Goal: Transaction & Acquisition: Book appointment/travel/reservation

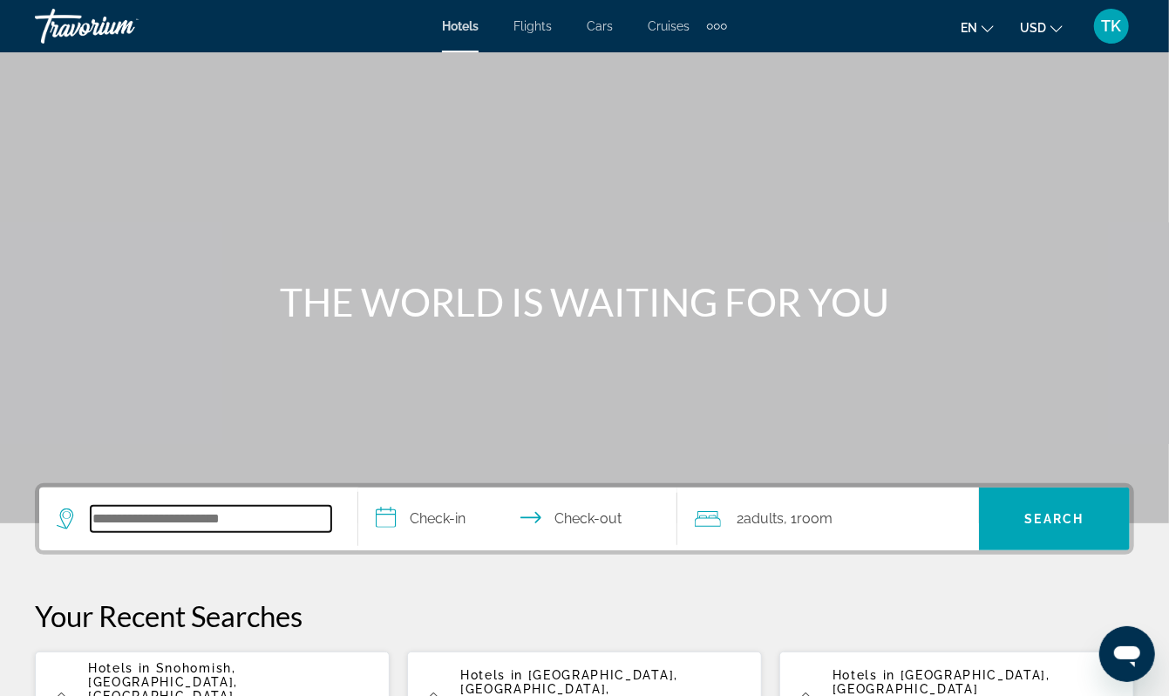
click at [146, 532] on input "Search hotel destination" at bounding box center [211, 519] width 241 height 26
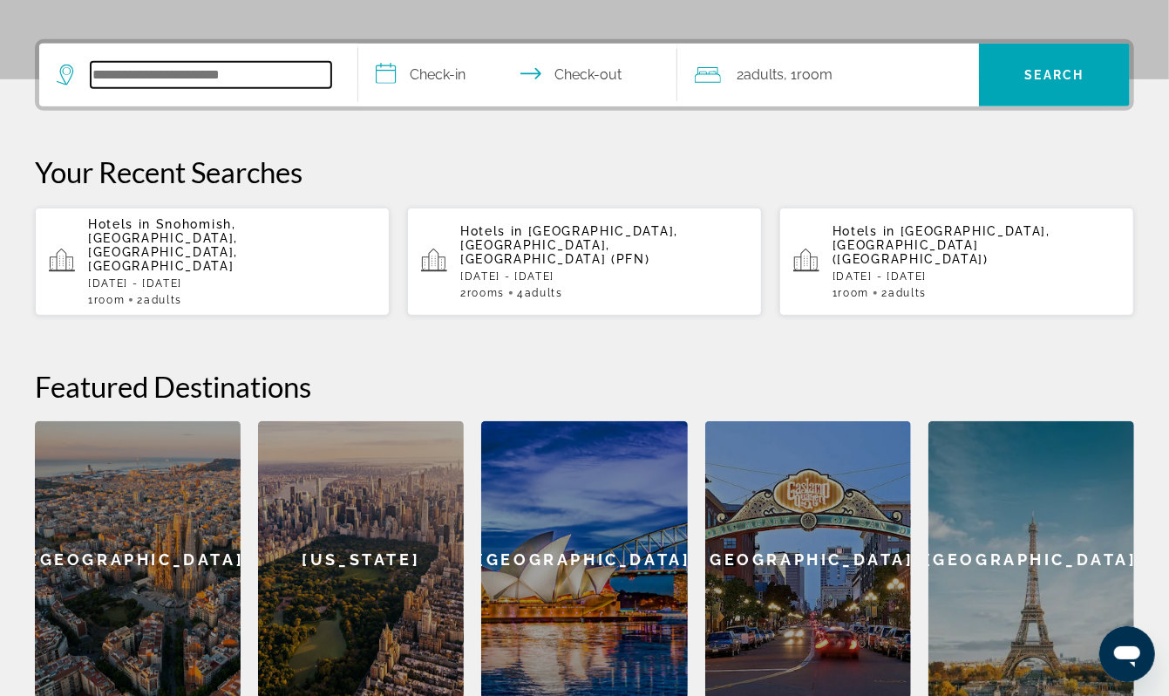
scroll to position [511, 0]
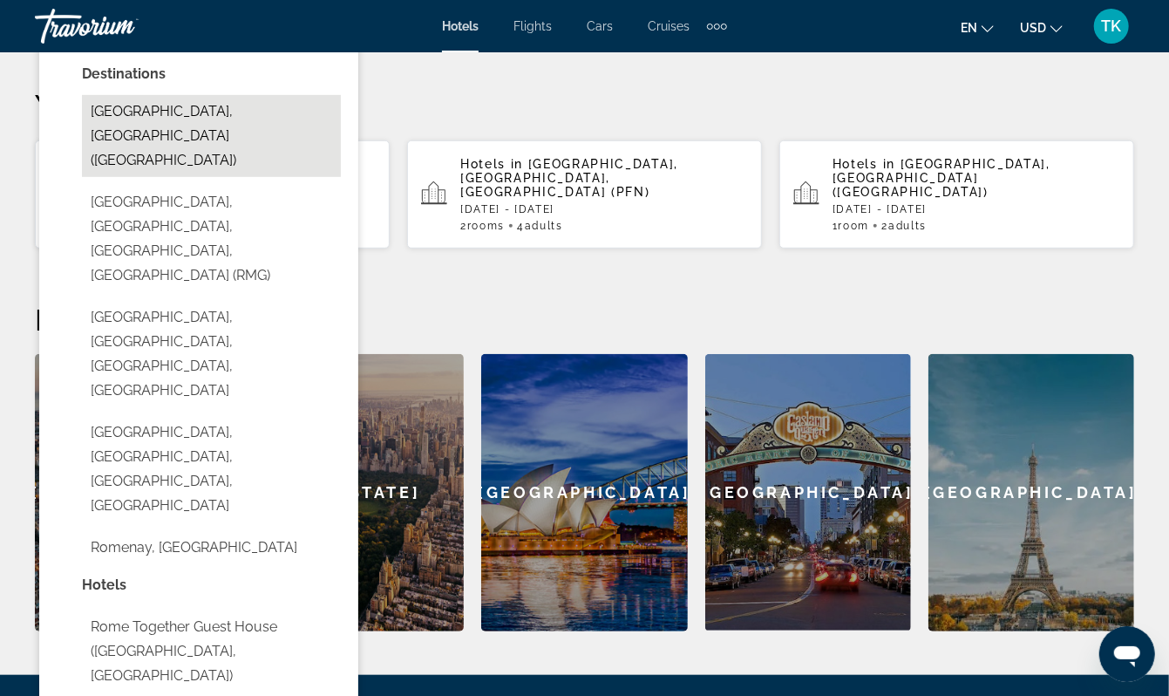
click at [245, 177] on button "[GEOGRAPHIC_DATA], [GEOGRAPHIC_DATA] ([GEOGRAPHIC_DATA])" at bounding box center [211, 136] width 259 height 82
type input "**********"
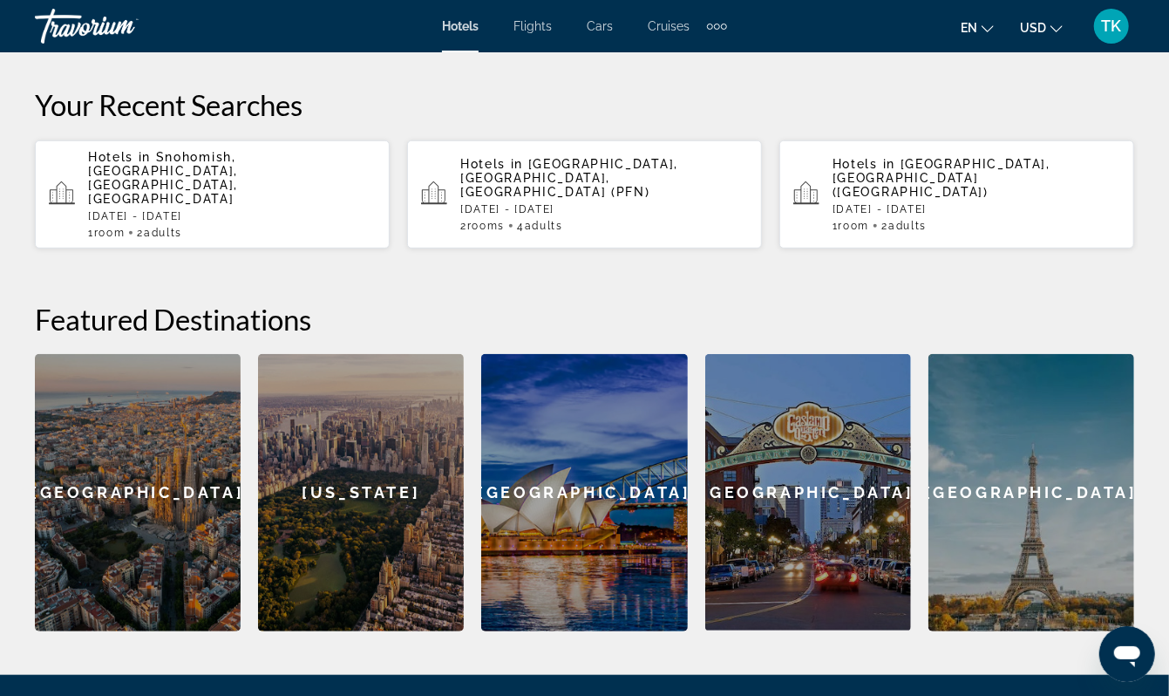
click at [447, 44] on input "**********" at bounding box center [521, 10] width 326 height 68
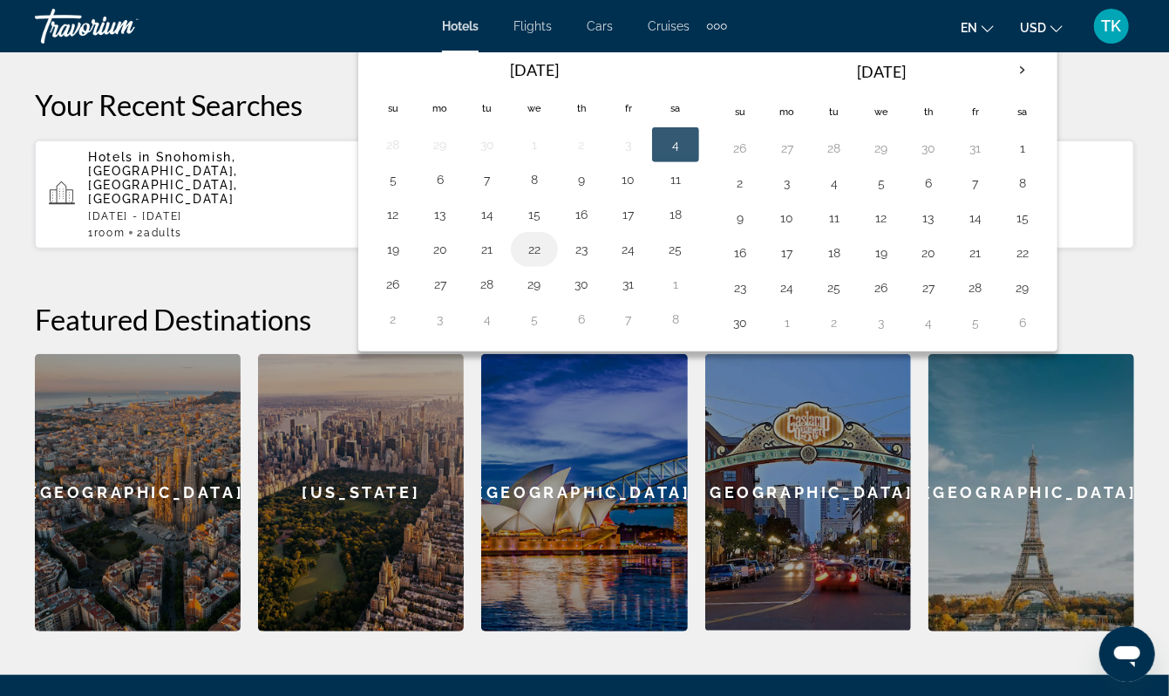
click at [548, 262] on button "22" at bounding box center [535, 249] width 28 height 24
click at [501, 262] on button "21" at bounding box center [488, 249] width 28 height 24
type input "**********"
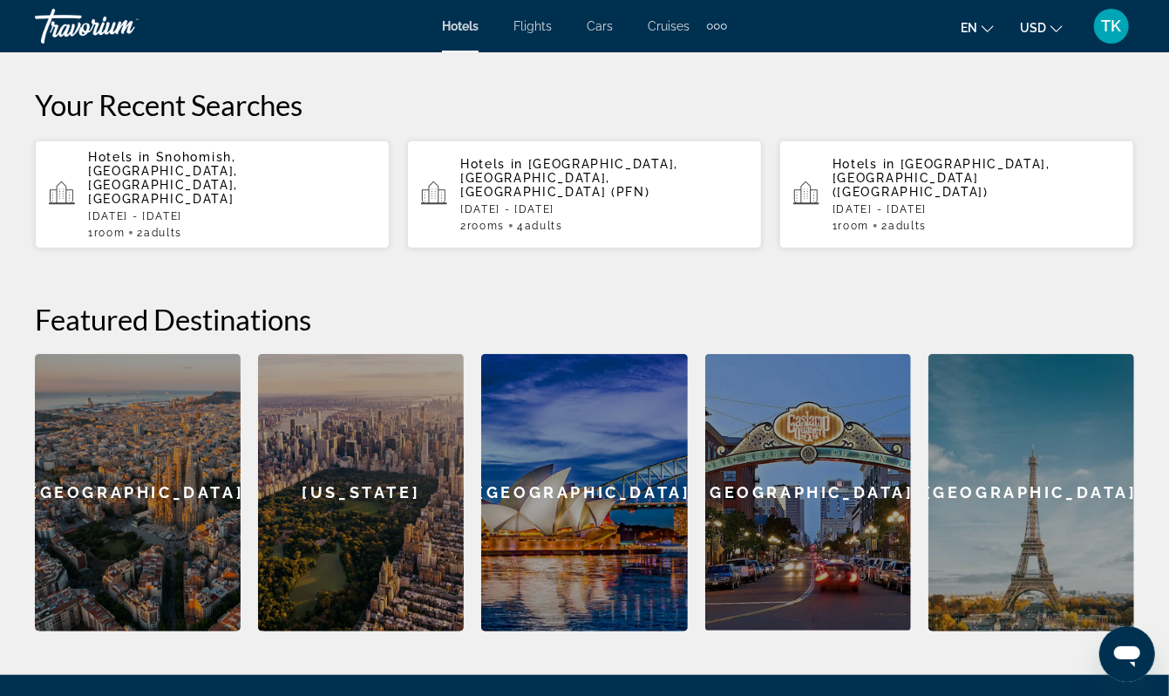
click at [1040, 15] on span "Search" at bounding box center [1054, 8] width 59 height 14
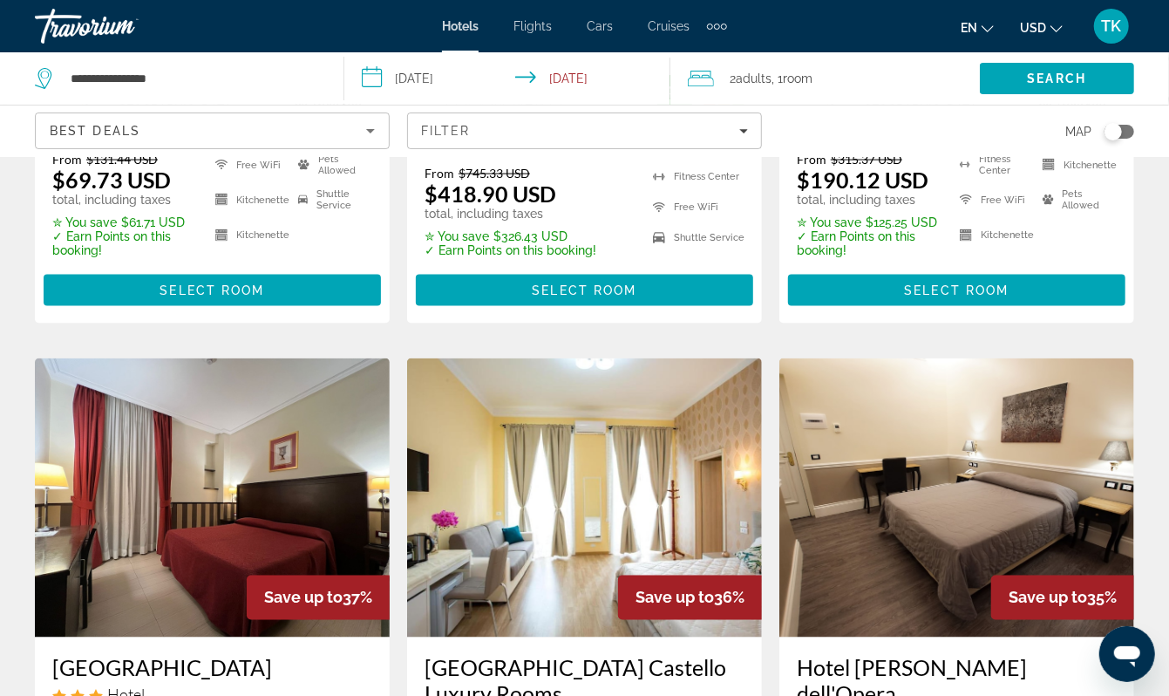
scroll to position [1245, 0]
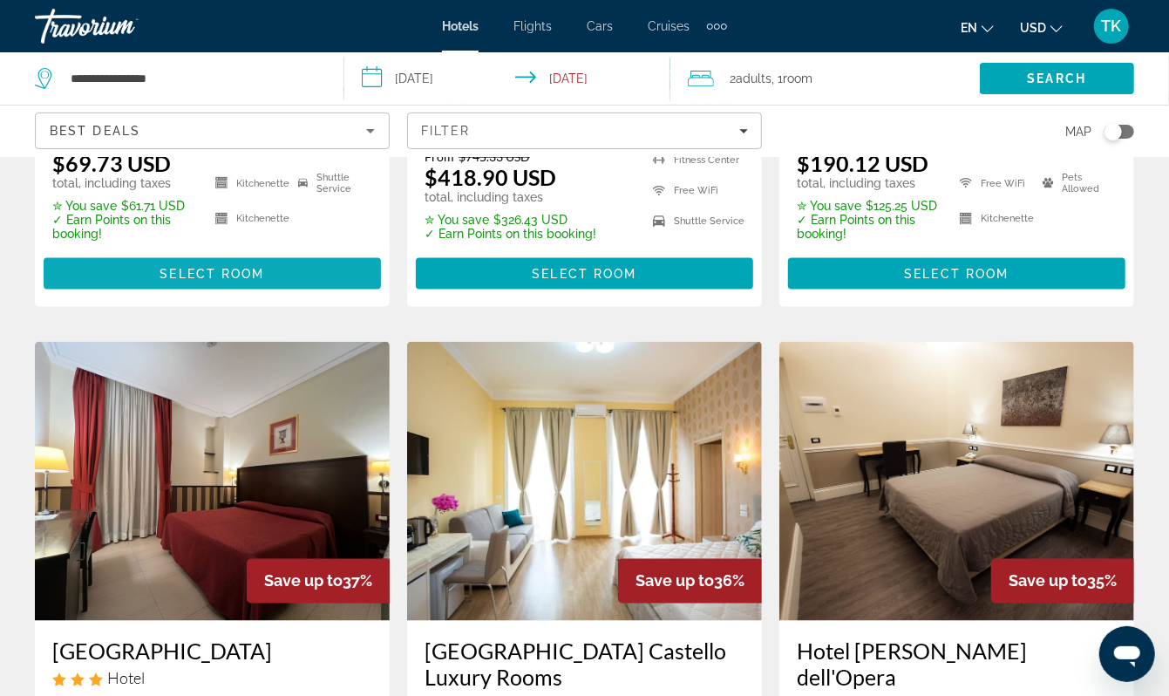
click at [215, 281] on span "Select Room" at bounding box center [212, 274] width 105 height 14
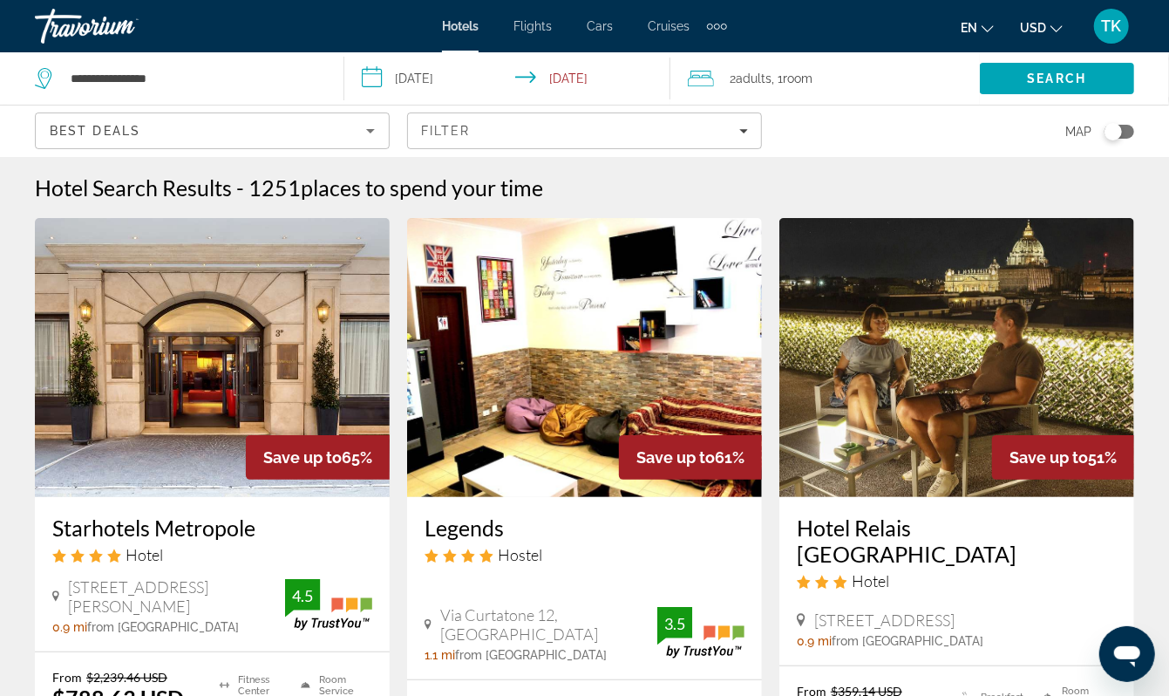
click at [813, 85] on span "Room" at bounding box center [798, 79] width 30 height 14
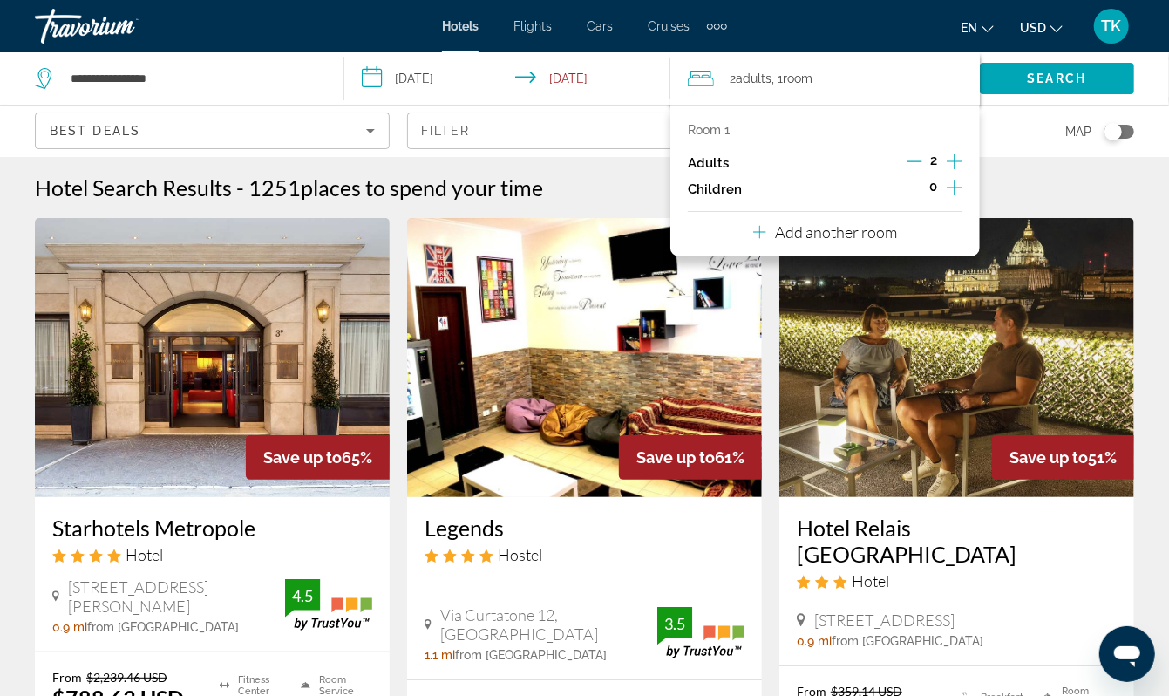
click at [947, 198] on icon "Increment children" at bounding box center [955, 187] width 16 height 21
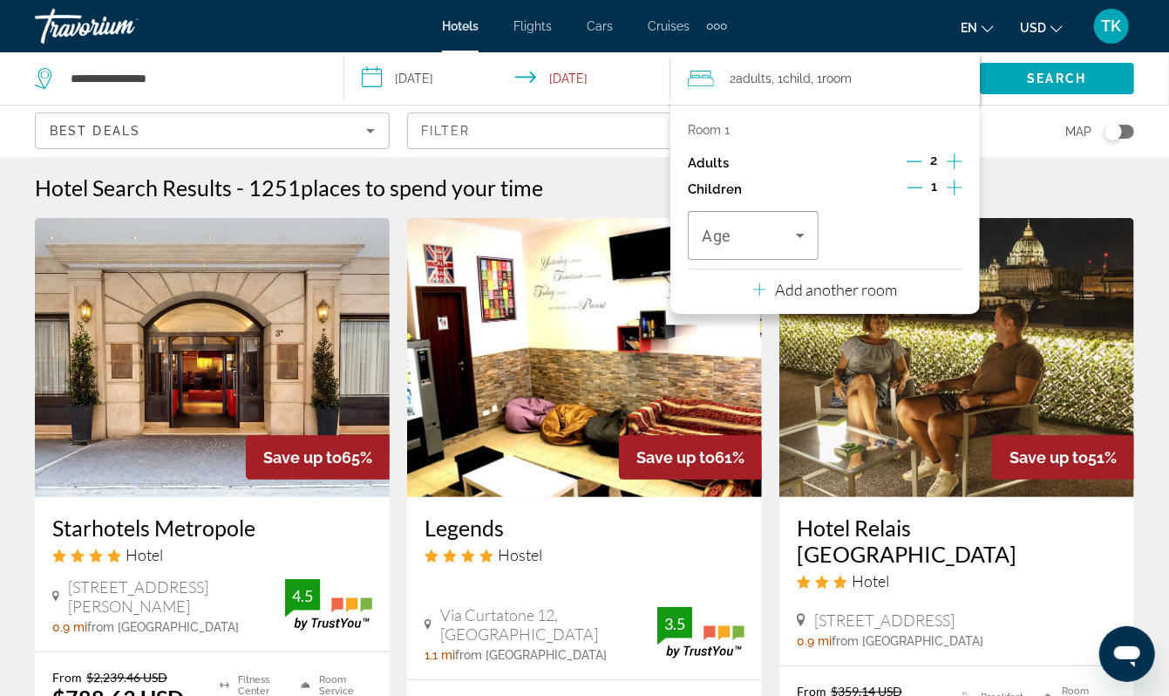
click at [947, 198] on icon "Increment children" at bounding box center [955, 187] width 16 height 21
click at [797, 238] on icon "Travelers: 2 adults, 2 children" at bounding box center [800, 236] width 9 height 4
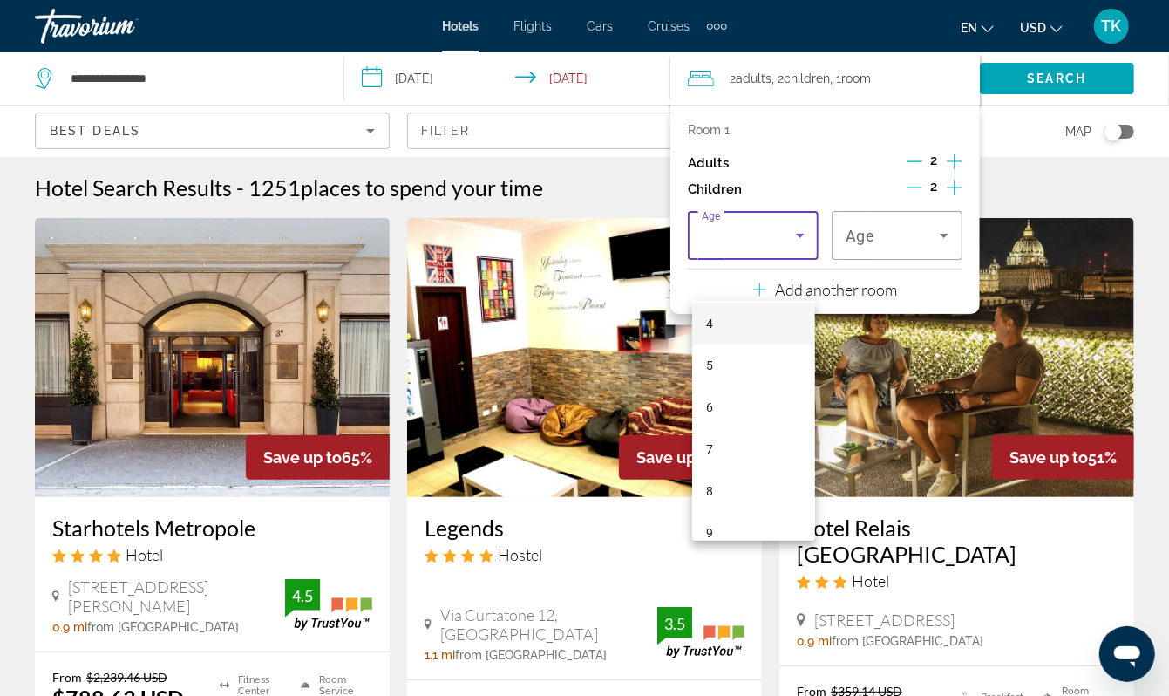
scroll to position [174, 0]
click at [747, 401] on mat-option "6" at bounding box center [753, 406] width 123 height 42
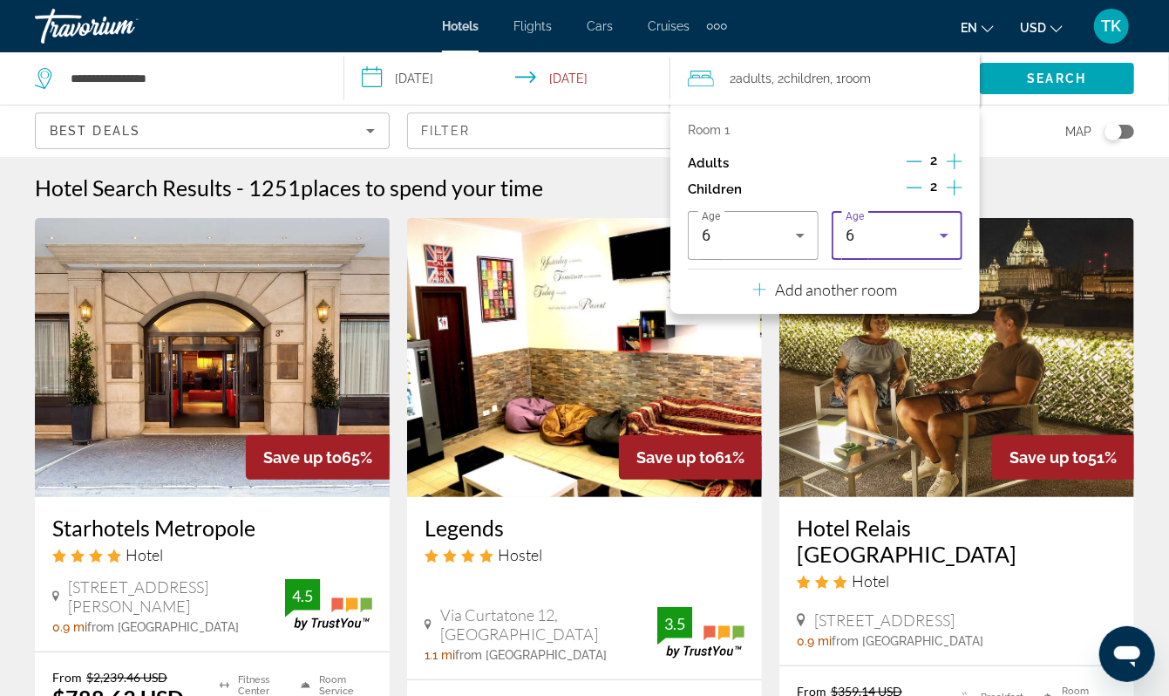
click at [935, 246] on icon "Travelers: 2 adults, 2 children" at bounding box center [944, 235] width 21 height 21
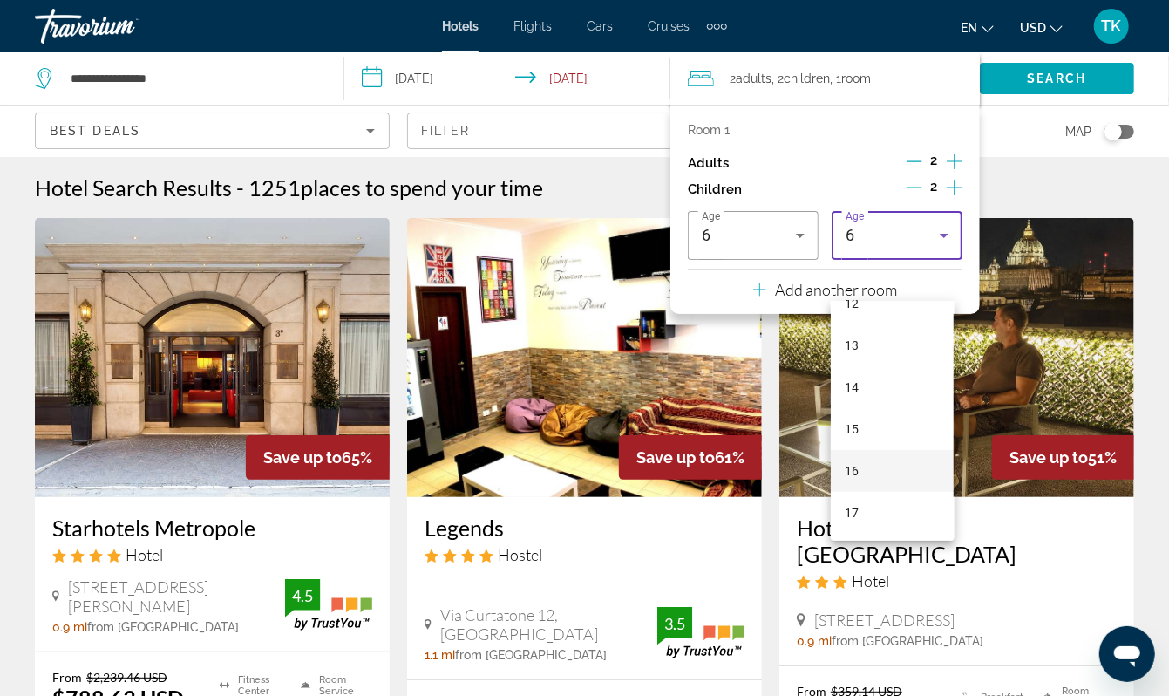
scroll to position [528, 0]
click at [880, 431] on mat-option "15" at bounding box center [892, 429] width 123 height 42
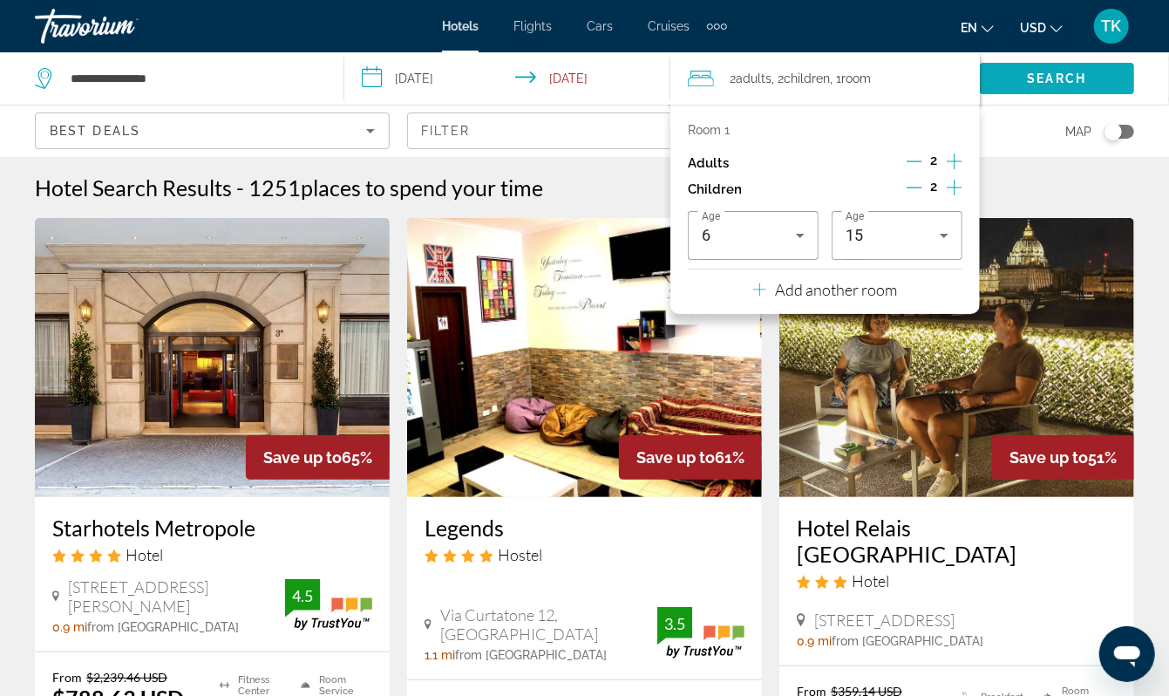
click at [1080, 85] on span "Search" at bounding box center [1057, 79] width 59 height 14
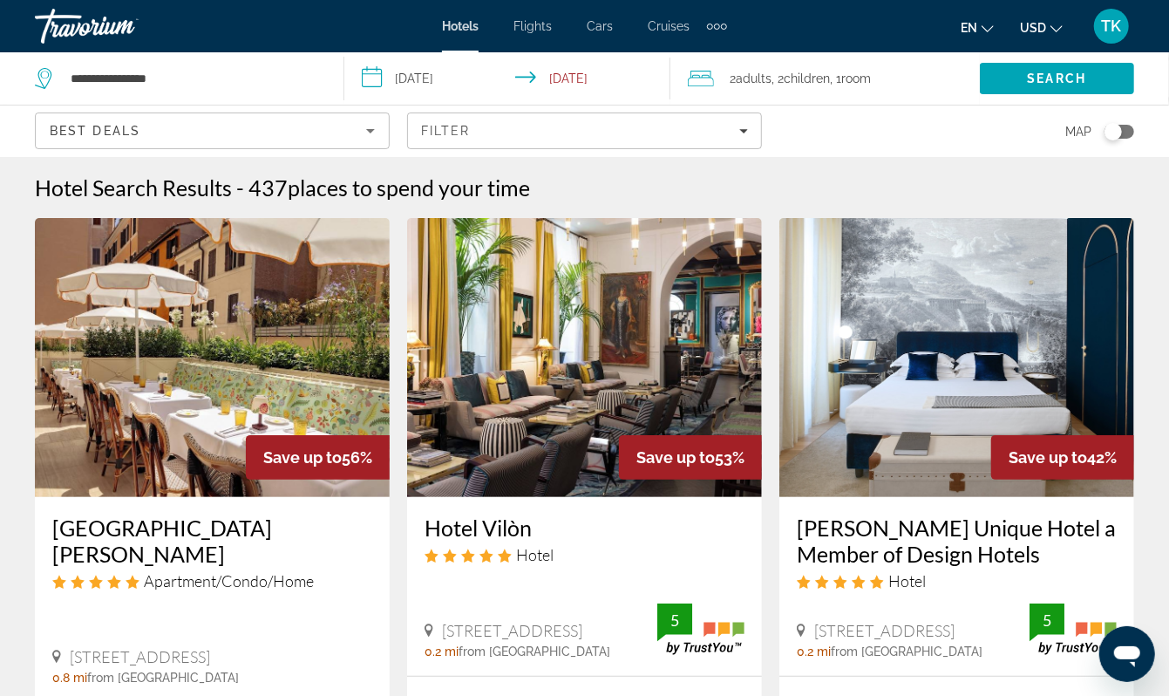
click at [830, 85] on span "Children" at bounding box center [807, 79] width 46 height 14
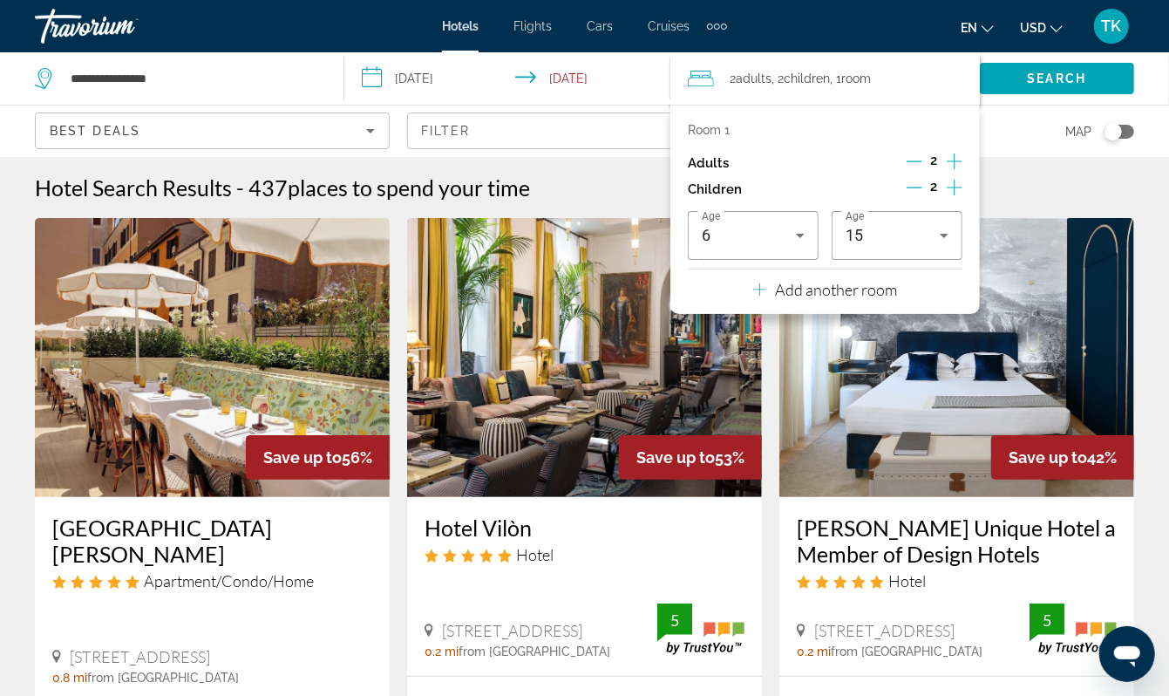
click at [907, 195] on icon "Decrement children" at bounding box center [915, 188] width 16 height 16
click at [908, 195] on icon "Decrement children" at bounding box center [916, 188] width 16 height 16
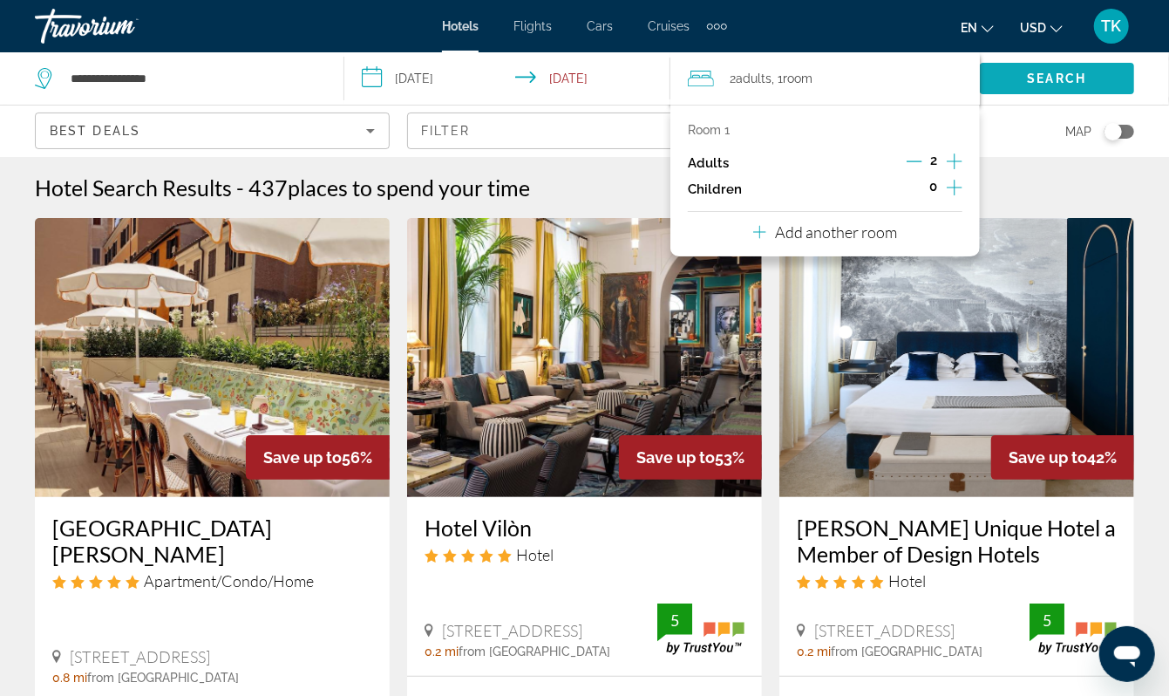
click at [1052, 85] on span "Search" at bounding box center [1057, 79] width 59 height 14
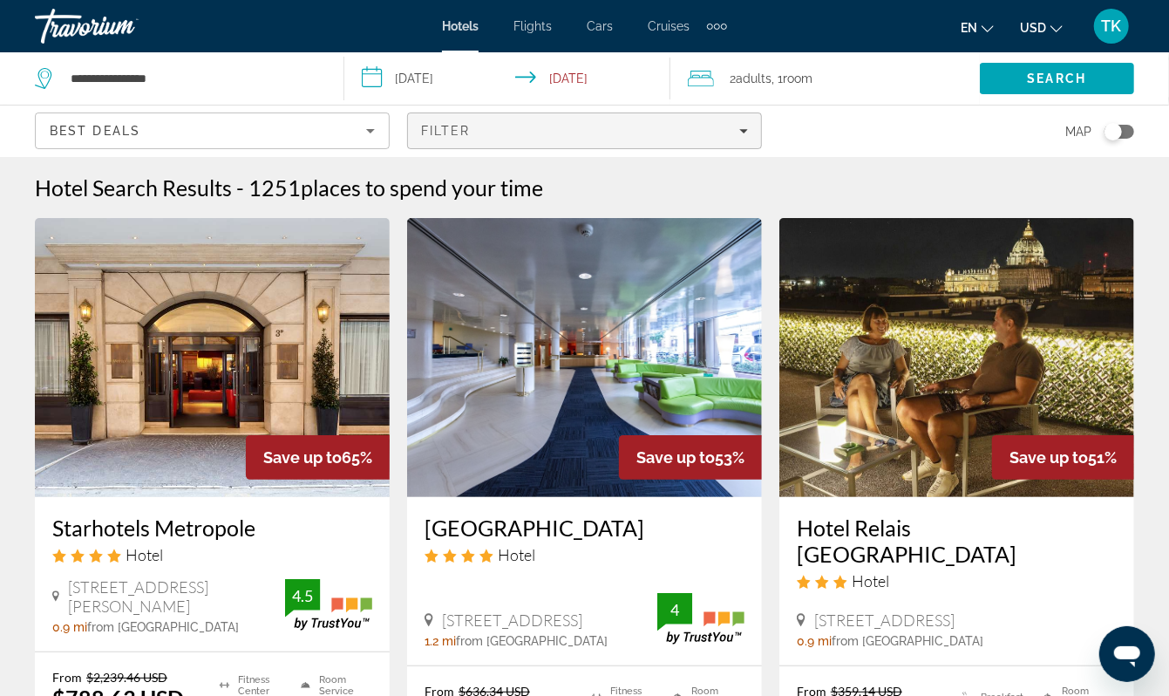
click at [741, 135] on icon "Filters" at bounding box center [743, 130] width 9 height 9
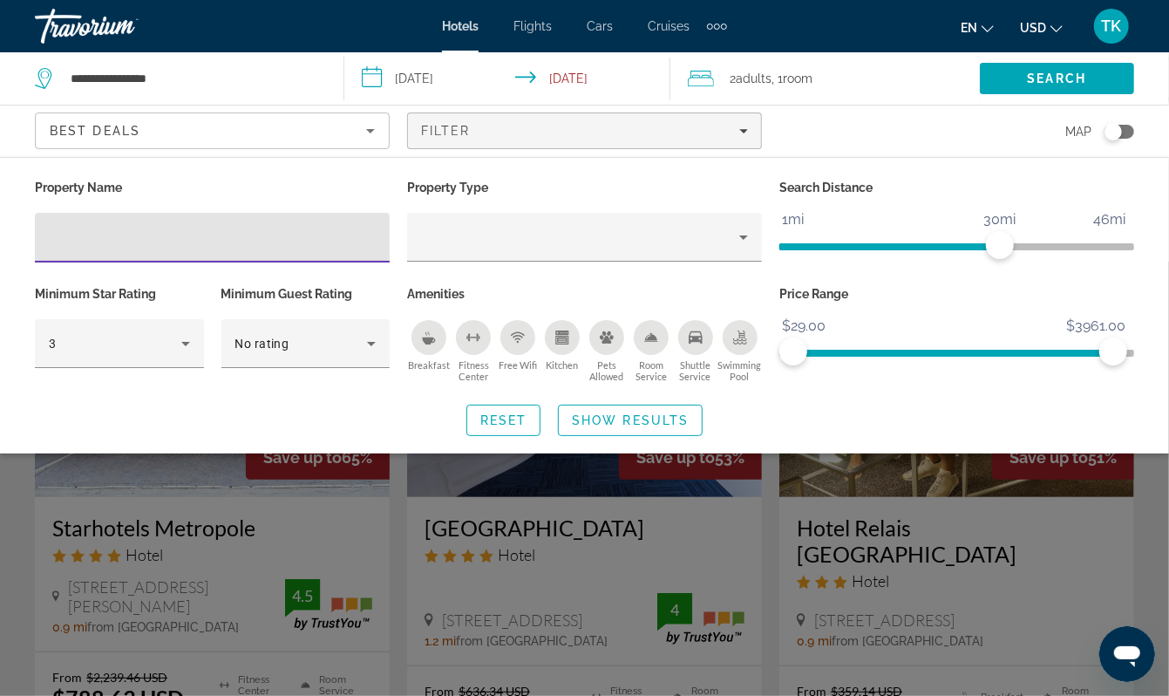
click at [426, 344] on icon "Breakfast" at bounding box center [429, 337] width 14 height 14
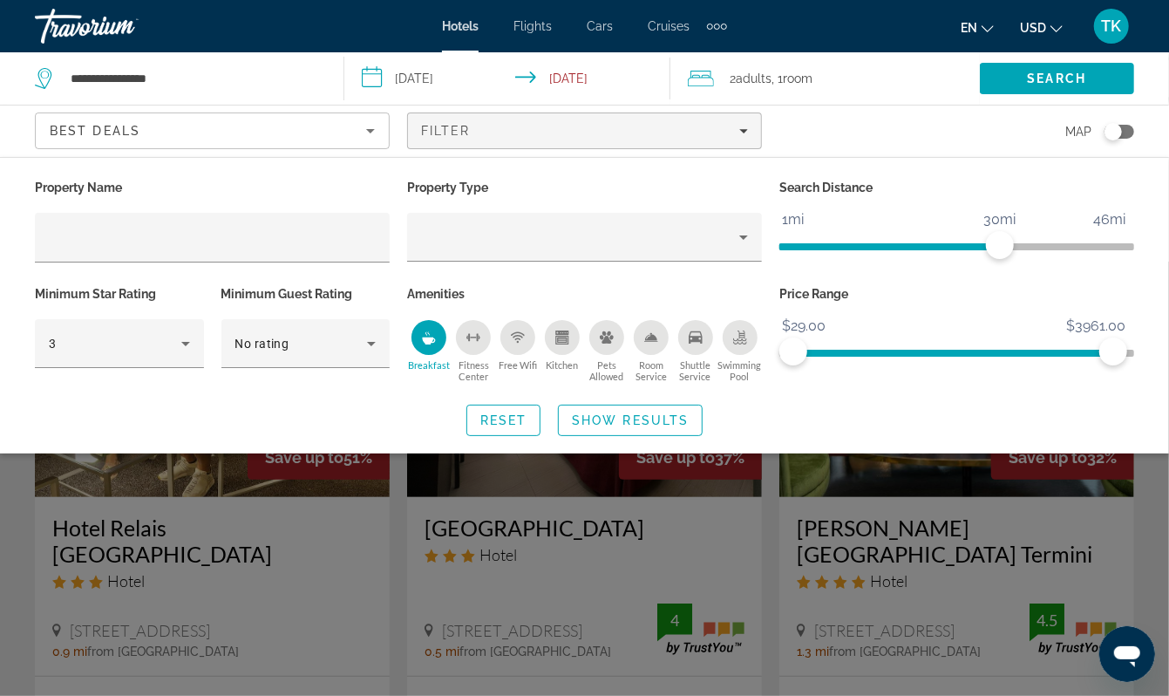
click at [426, 344] on icon "Breakfast" at bounding box center [429, 337] width 14 height 14
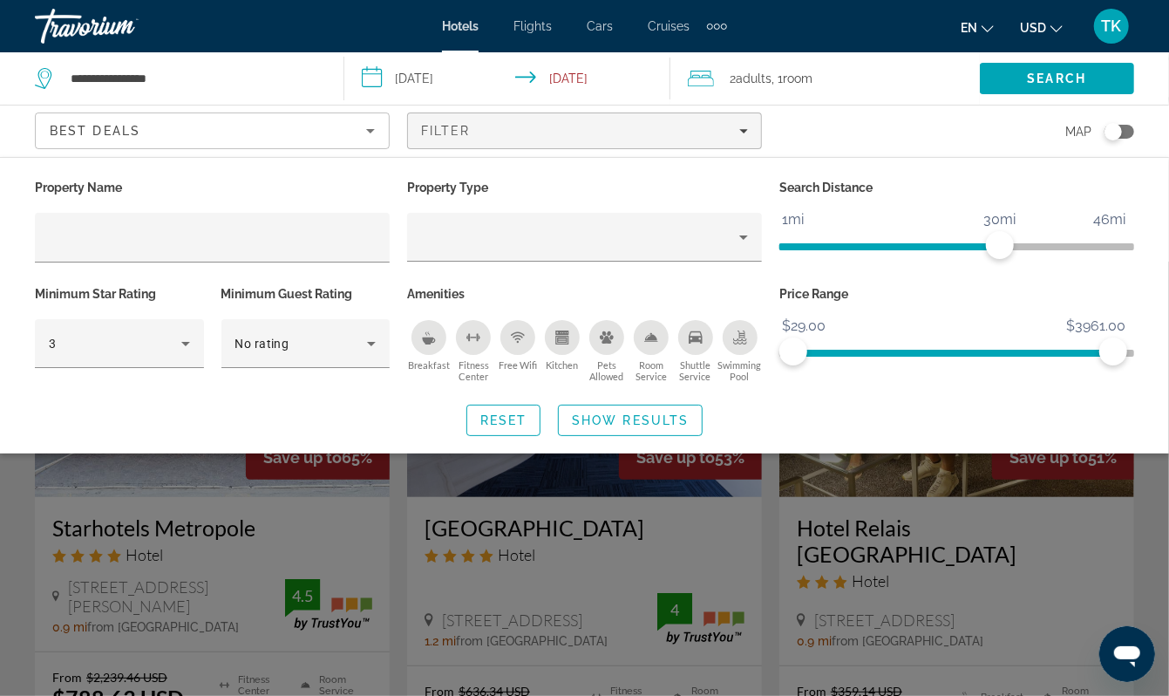
click at [426, 344] on icon "Breakfast" at bounding box center [429, 337] width 14 height 14
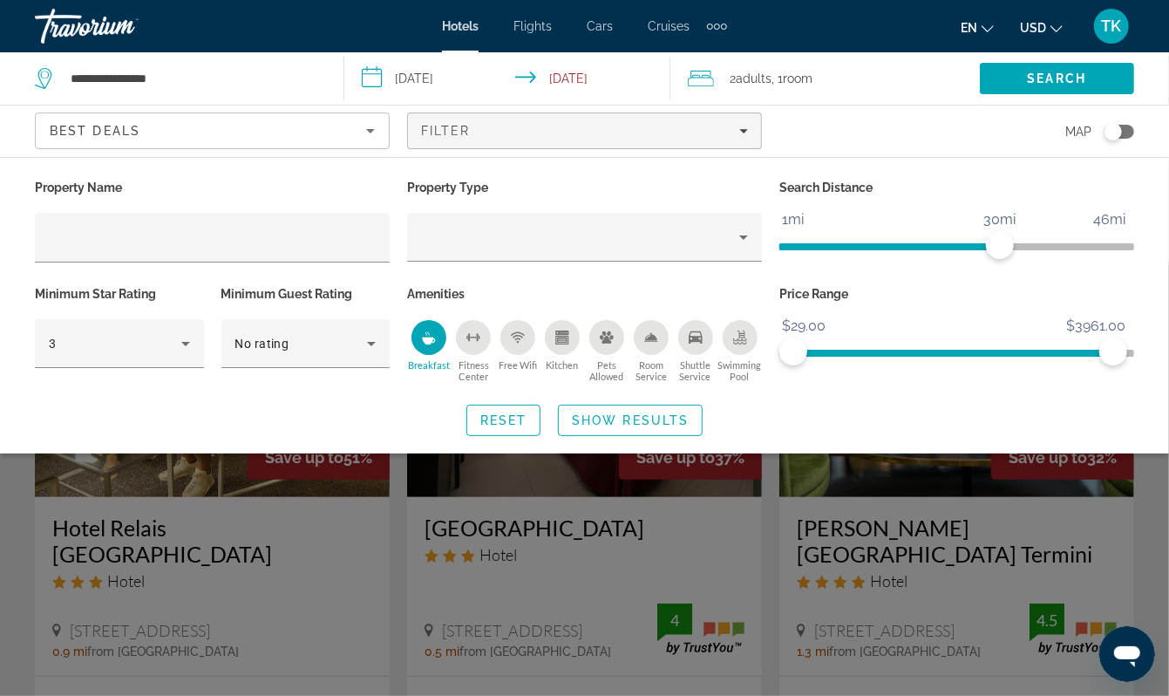
click at [426, 344] on icon "Breakfast" at bounding box center [429, 337] width 14 height 14
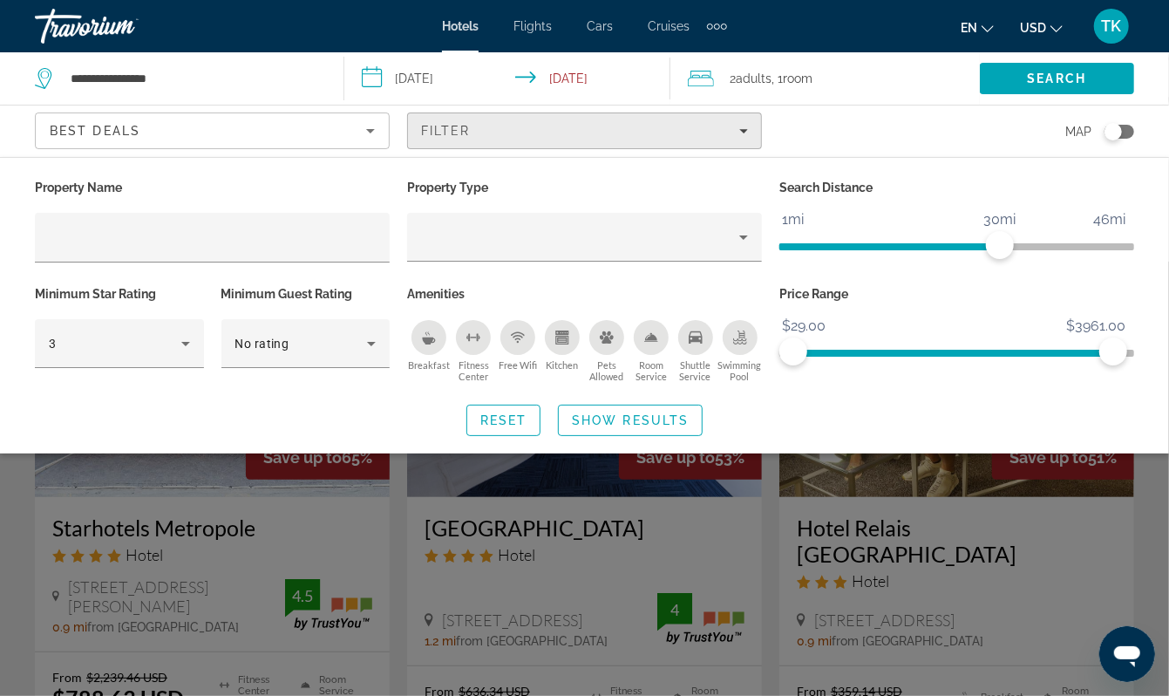
click at [739, 135] on icon "Filters" at bounding box center [743, 130] width 9 height 9
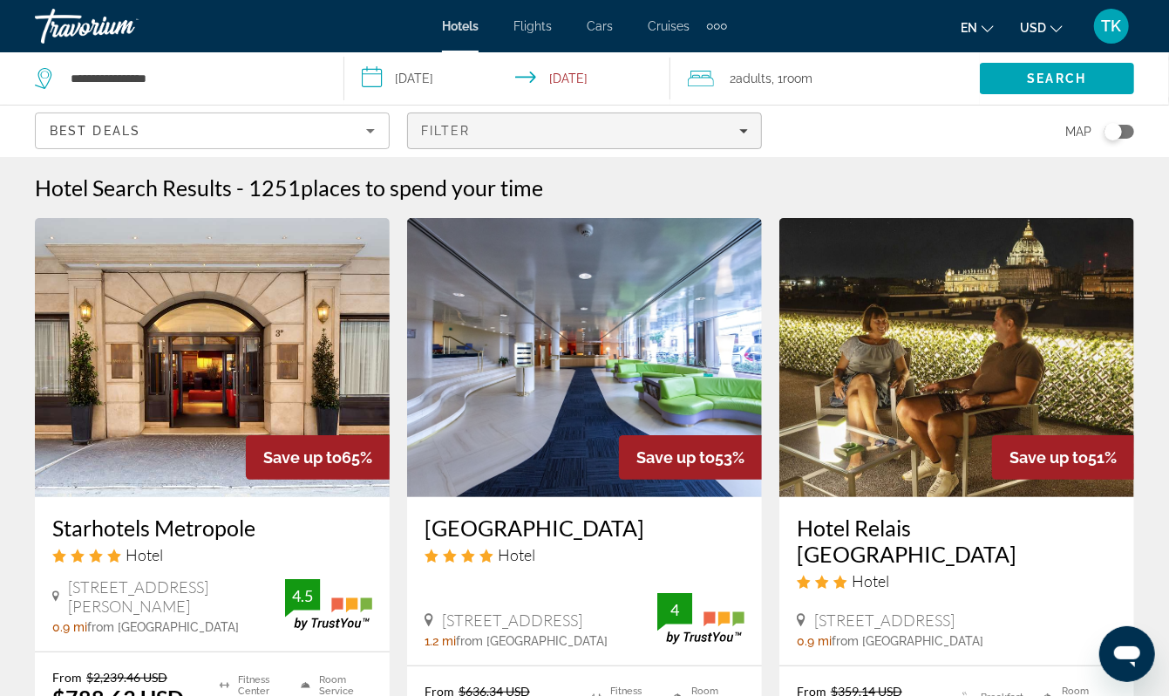
click at [739, 135] on icon "Filters" at bounding box center [743, 130] width 9 height 9
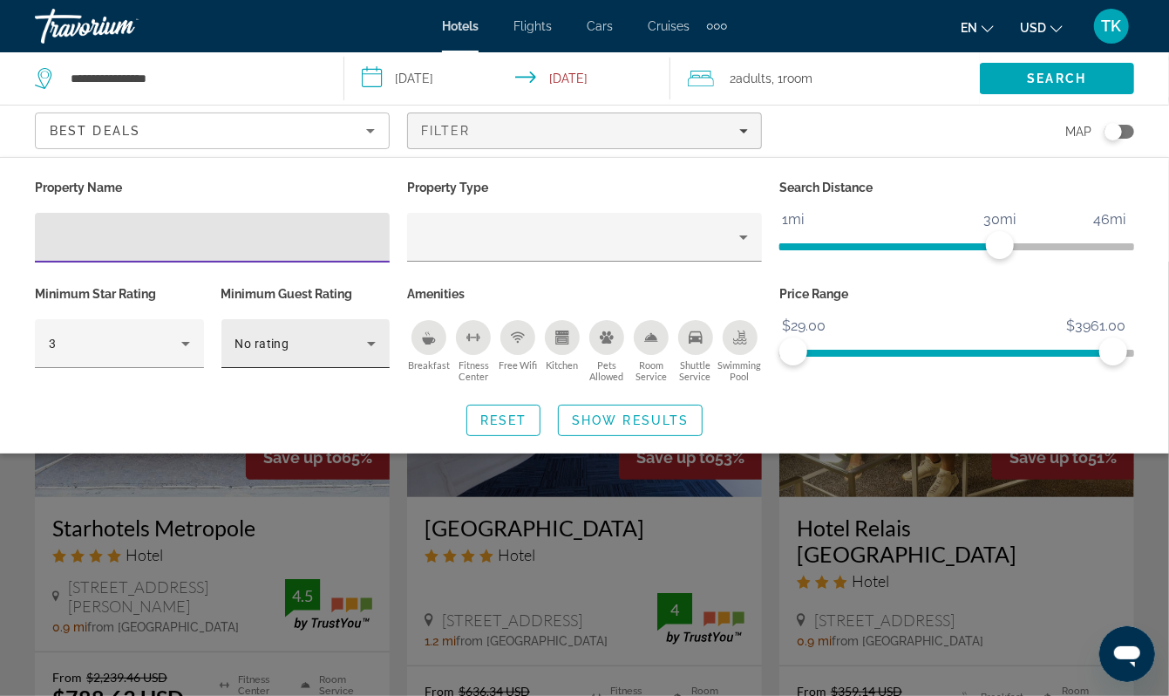
click at [371, 354] on icon "Hotel Filters" at bounding box center [371, 343] width 21 height 21
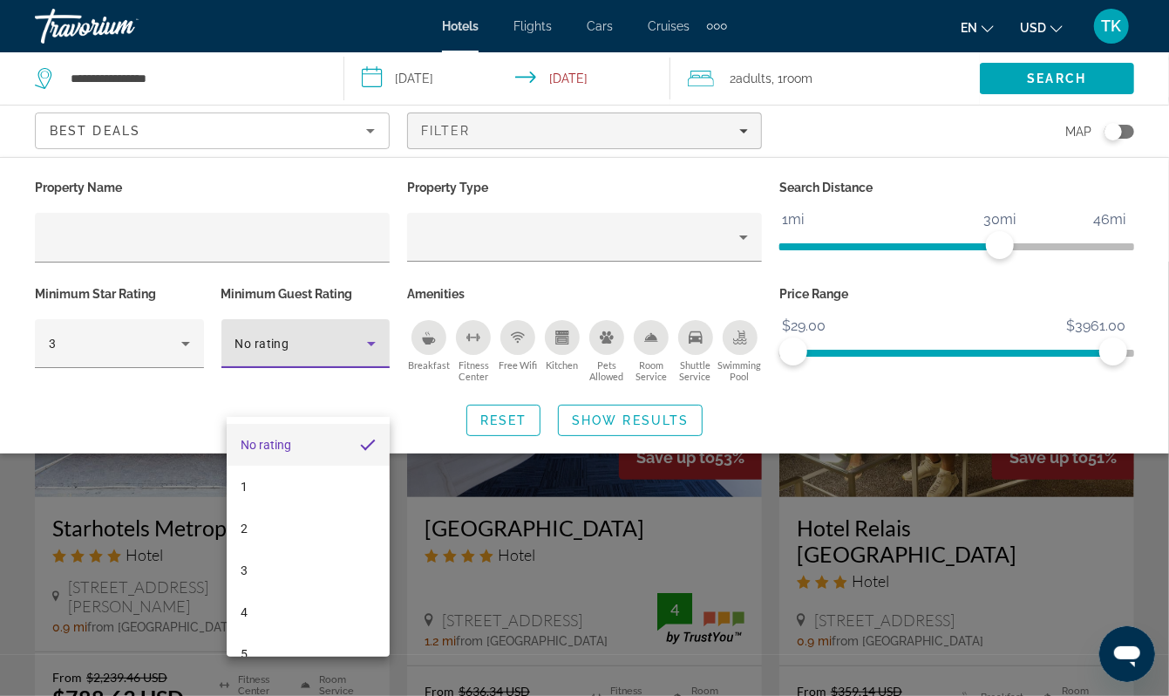
click at [371, 389] on div at bounding box center [584, 348] width 1169 height 696
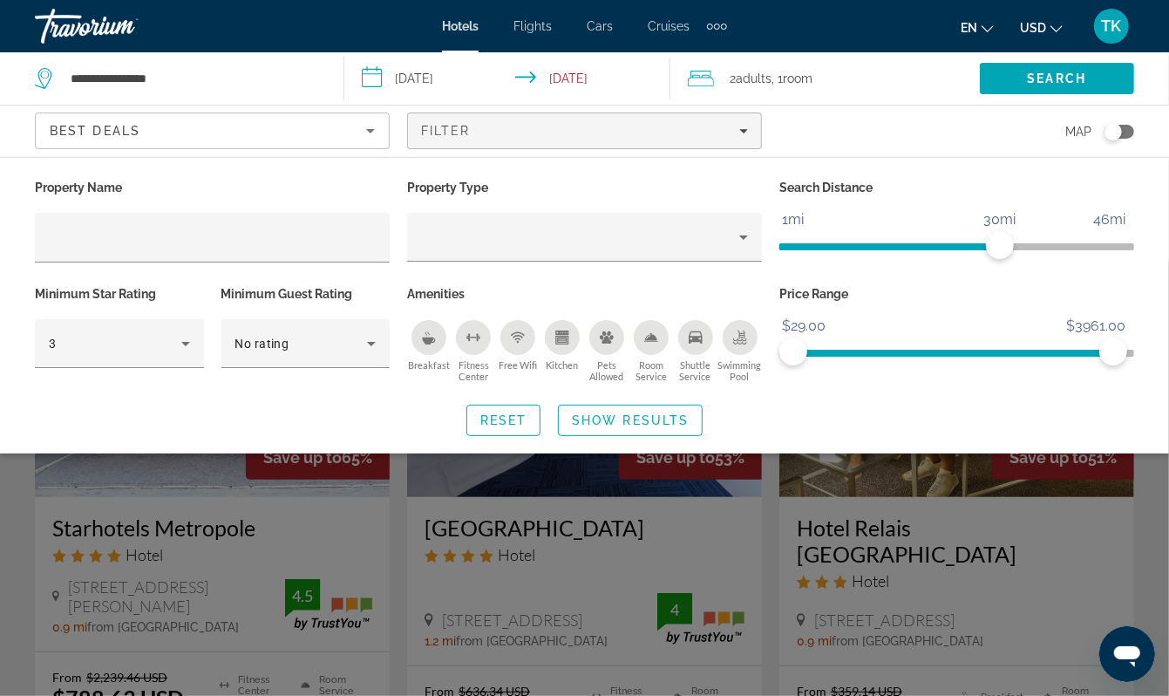
click at [371, 133] on icon "Sort by" at bounding box center [370, 131] width 9 height 4
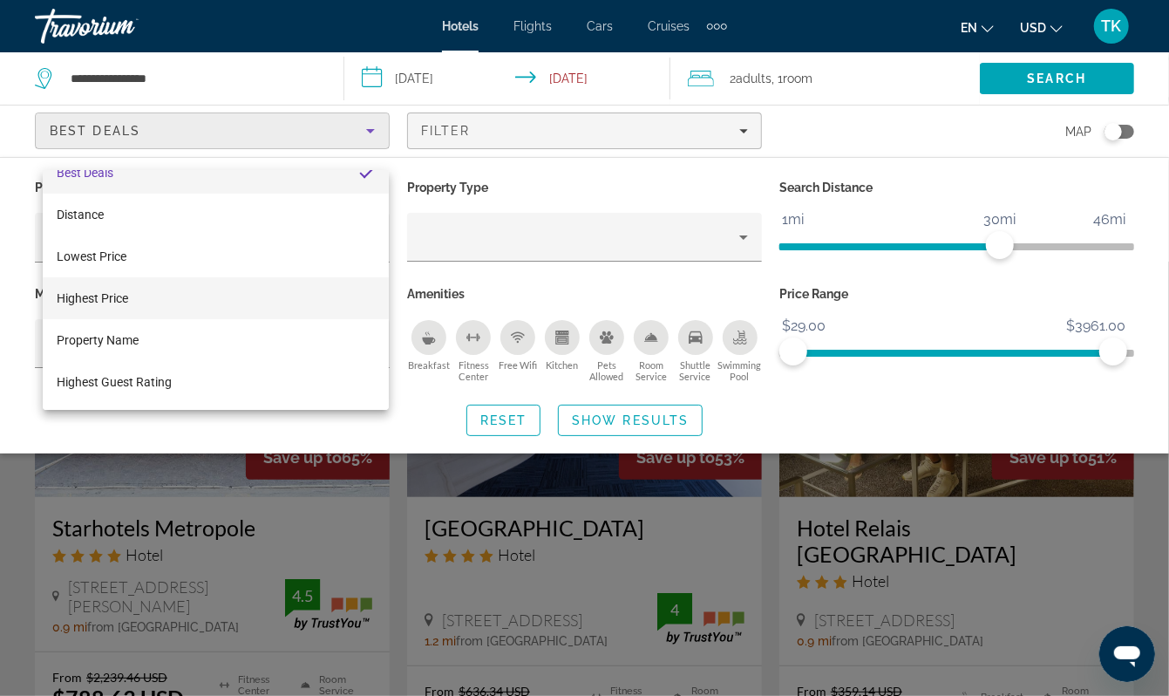
scroll to position [25, 0]
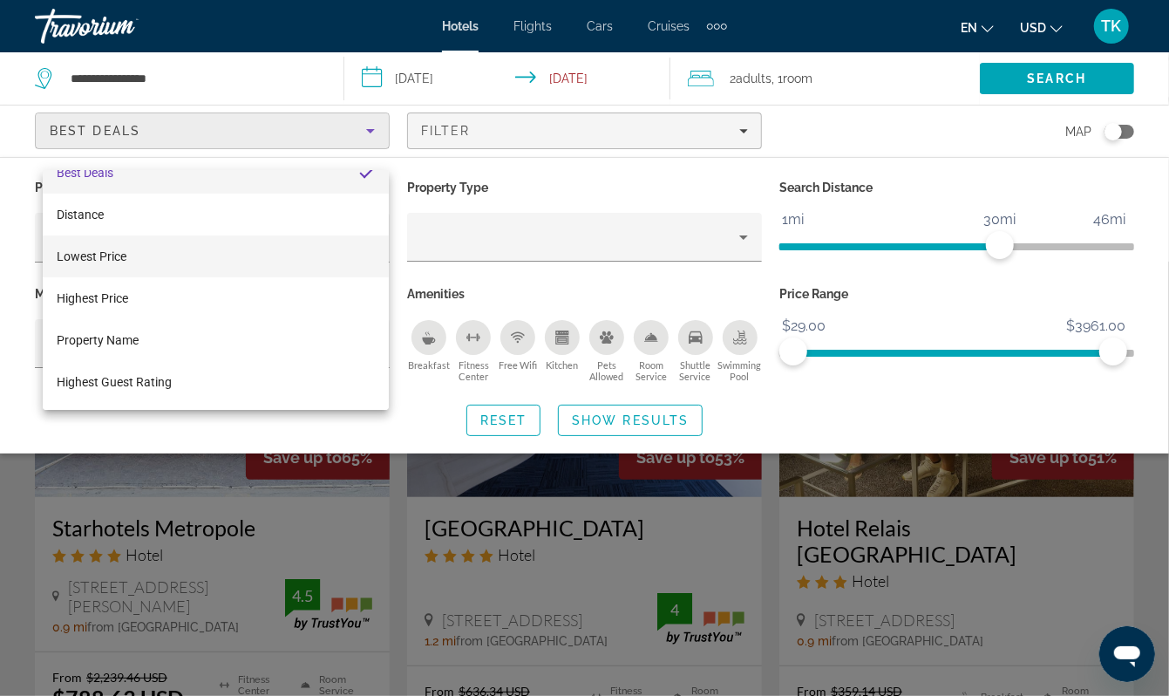
click at [152, 251] on mat-option "Lowest Price" at bounding box center [216, 256] width 347 height 42
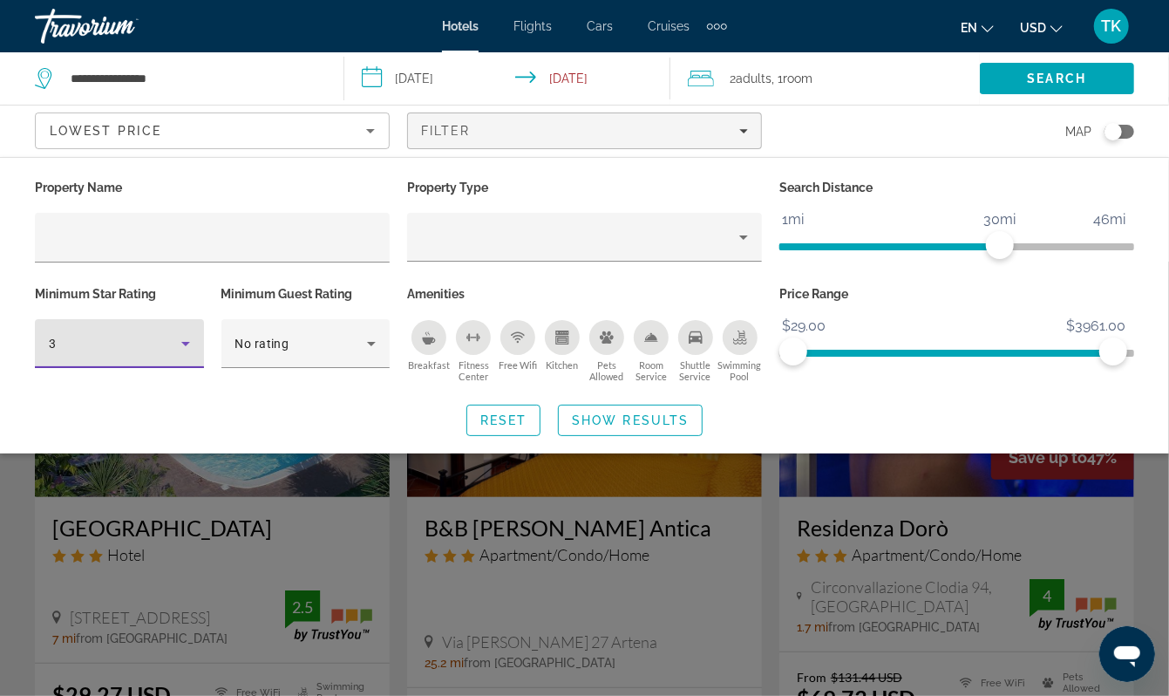
click at [188, 346] on icon "Hotel Filters" at bounding box center [185, 344] width 9 height 4
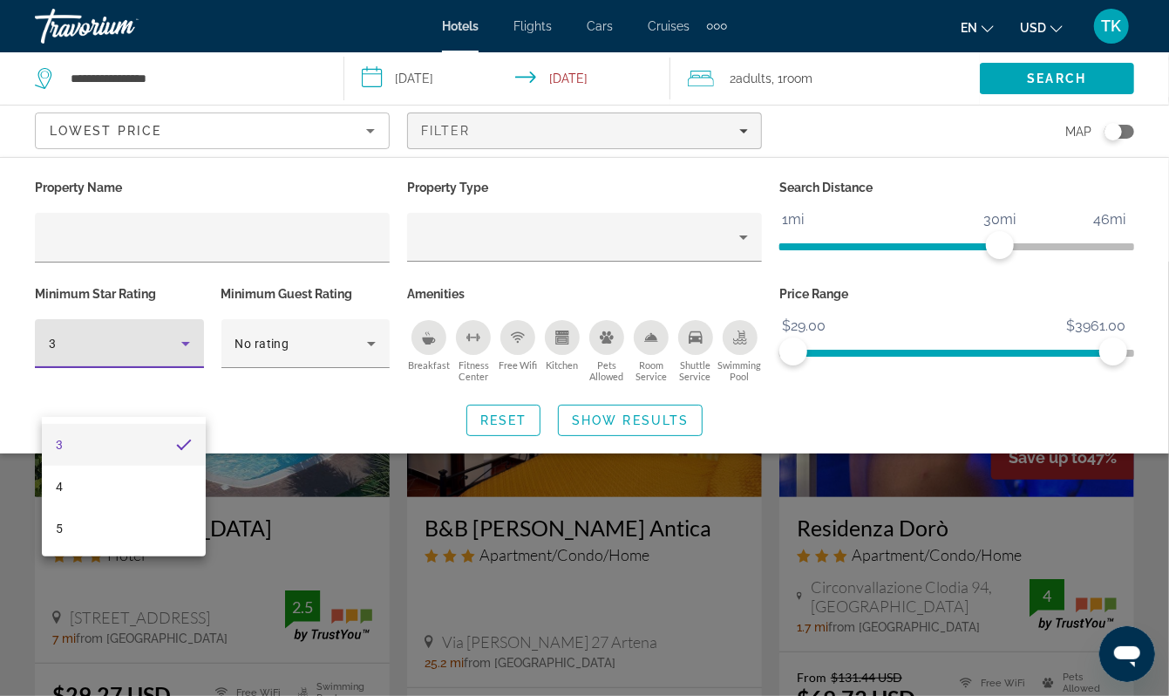
click at [188, 392] on div at bounding box center [584, 348] width 1169 height 696
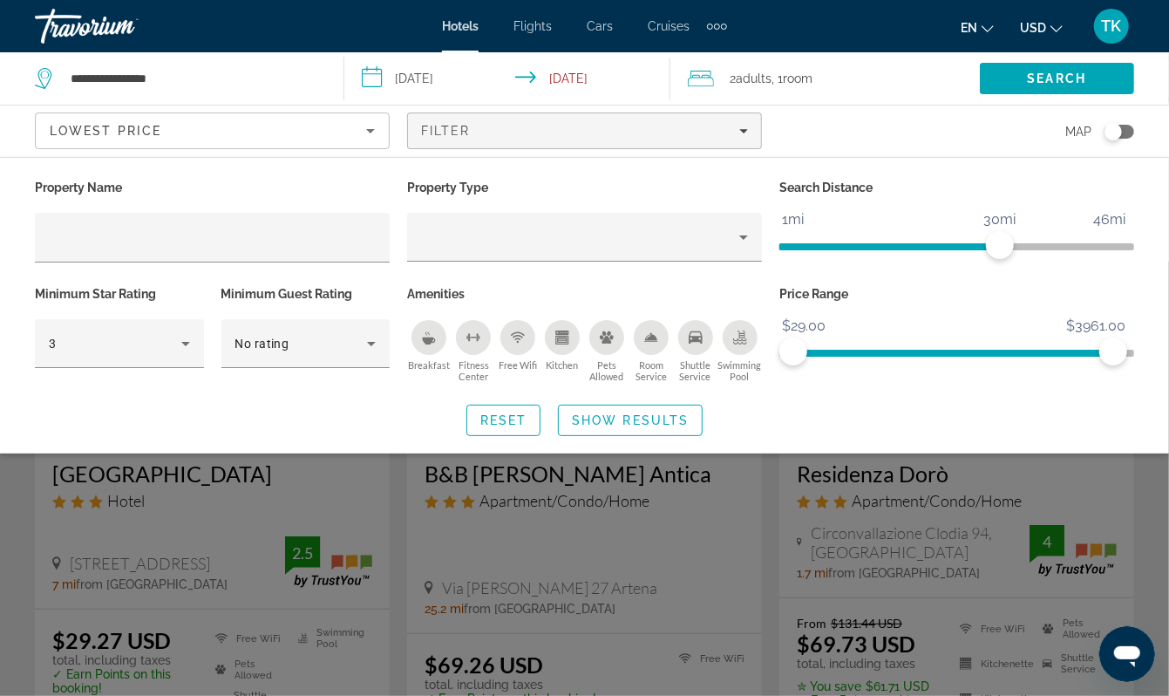
scroll to position [0, 0]
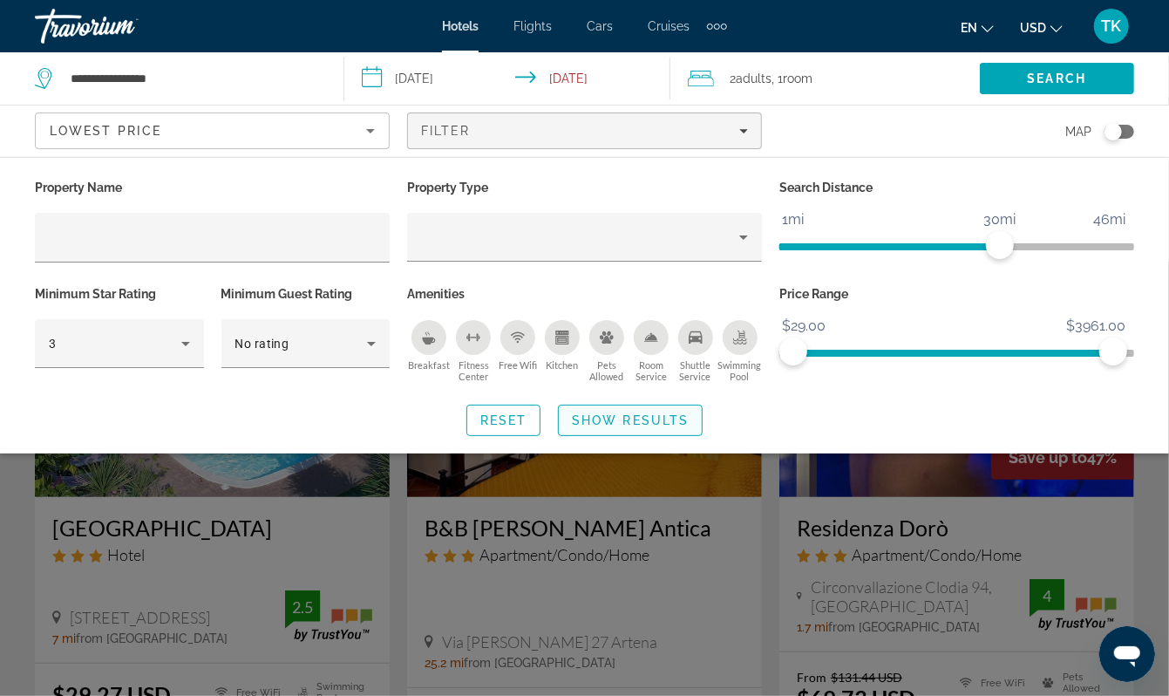
click at [625, 427] on span "Show Results" at bounding box center [630, 420] width 117 height 14
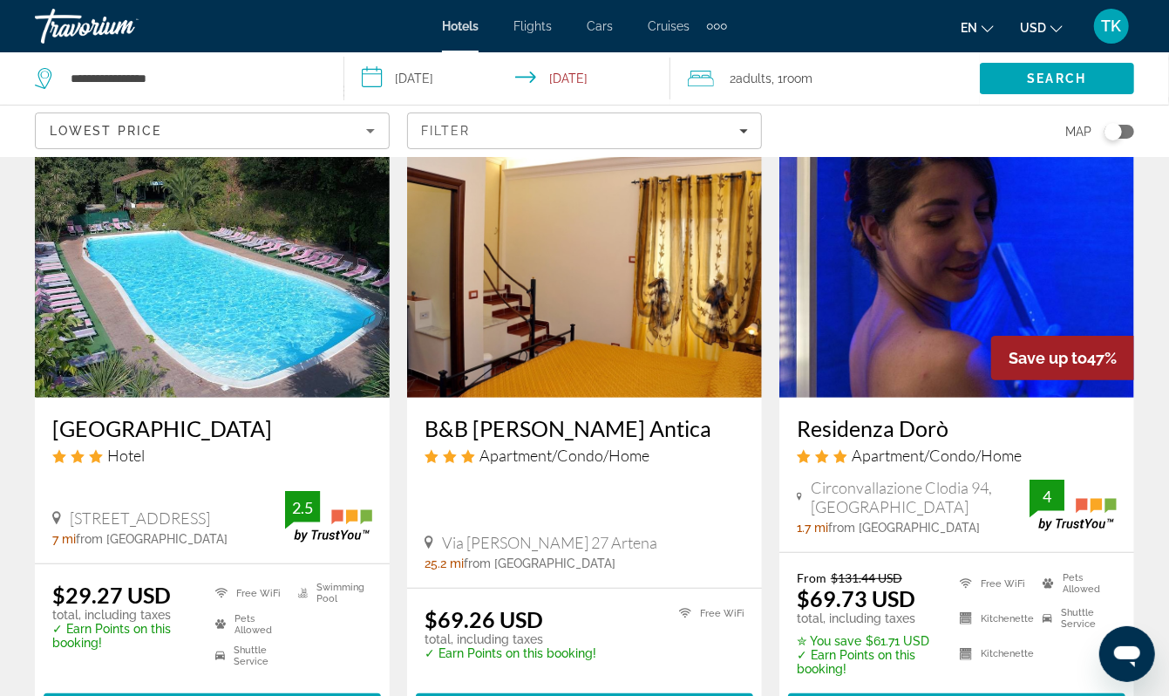
scroll to position [99, 0]
click at [235, 398] on img "Main content" at bounding box center [212, 258] width 355 height 279
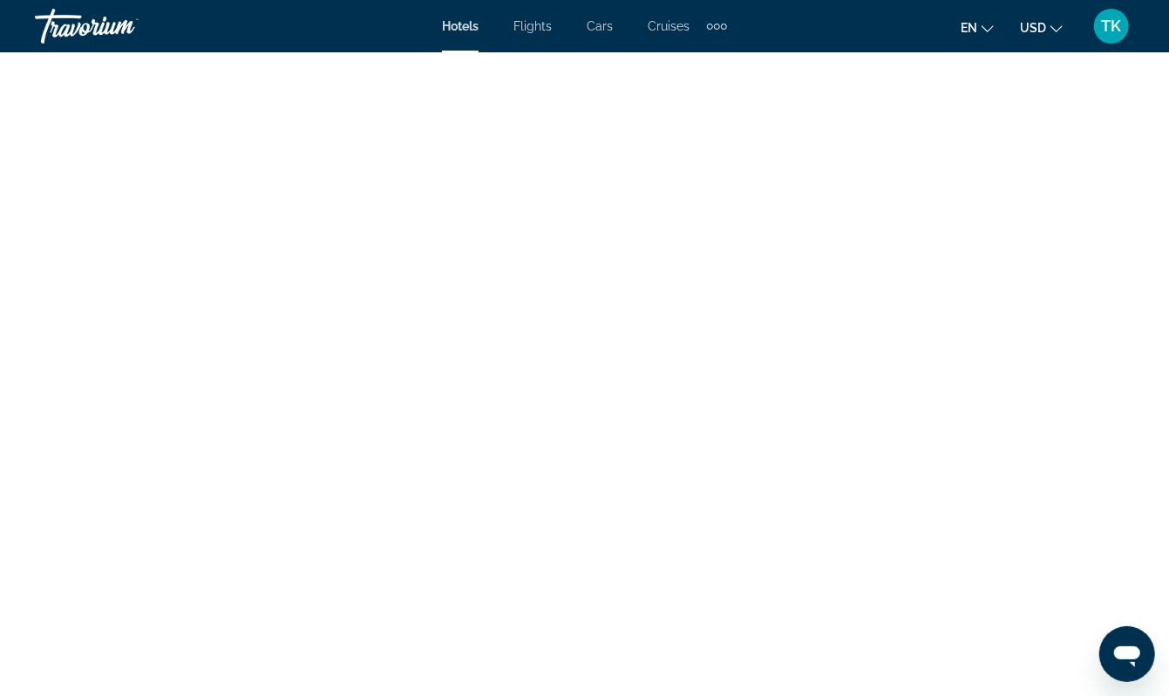
scroll to position [3401, 0]
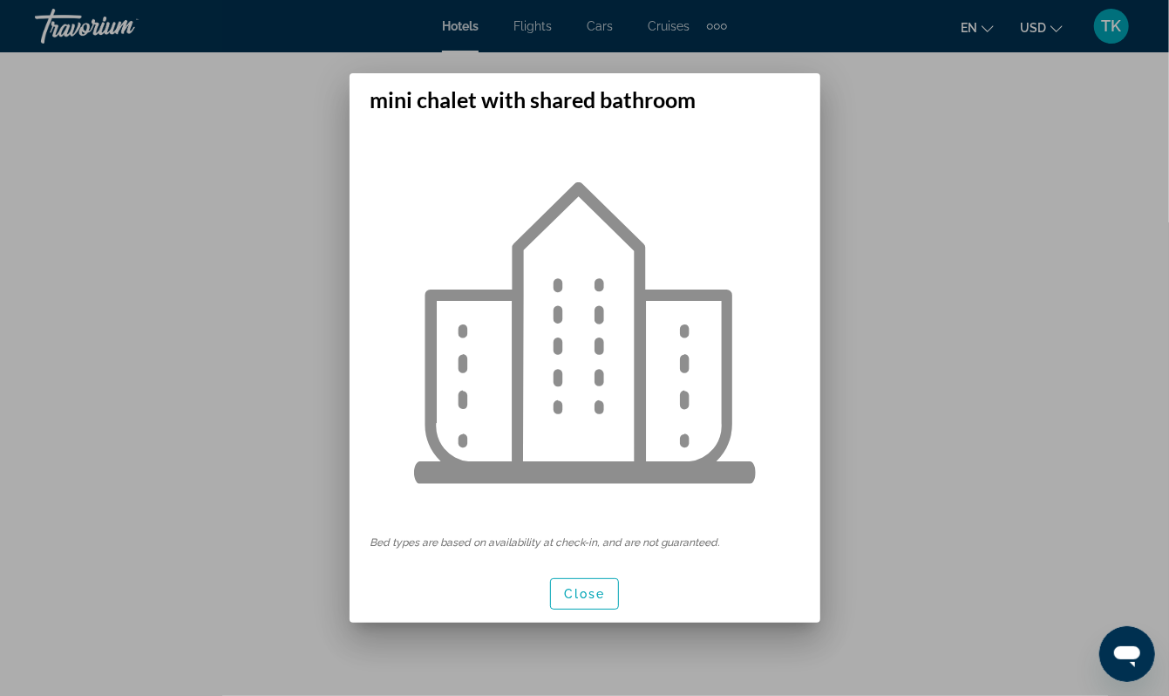
scroll to position [0, 0]
click at [583, 598] on span "Close" at bounding box center [585, 594] width 42 height 14
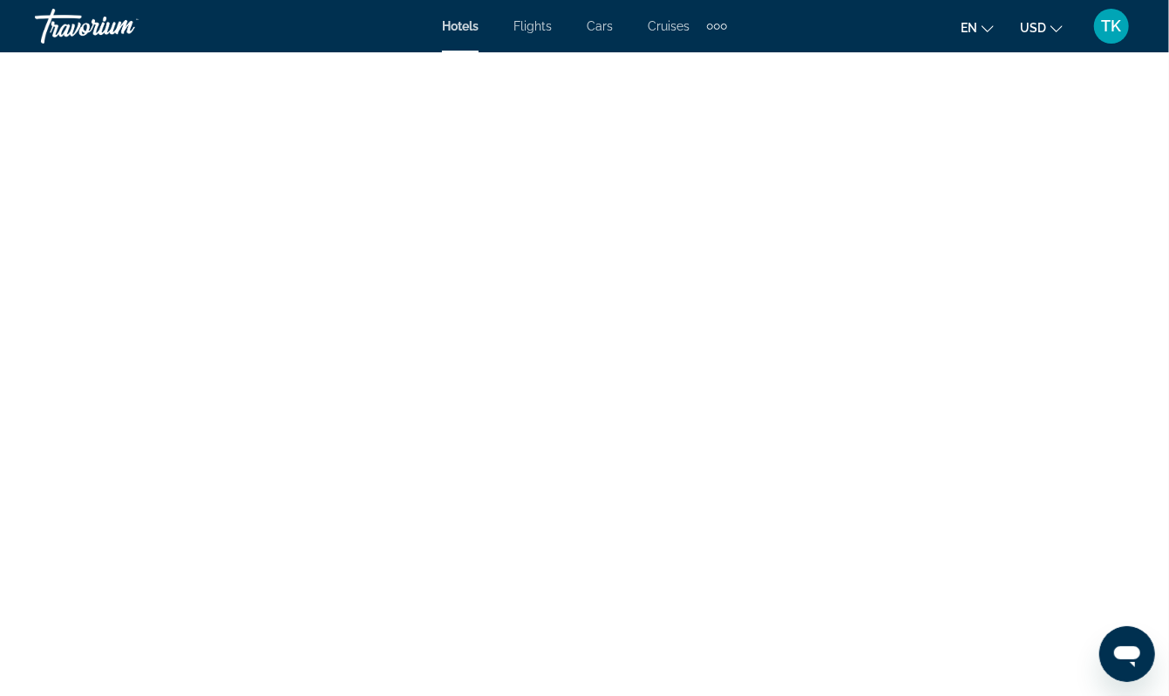
scroll to position [3401, 0]
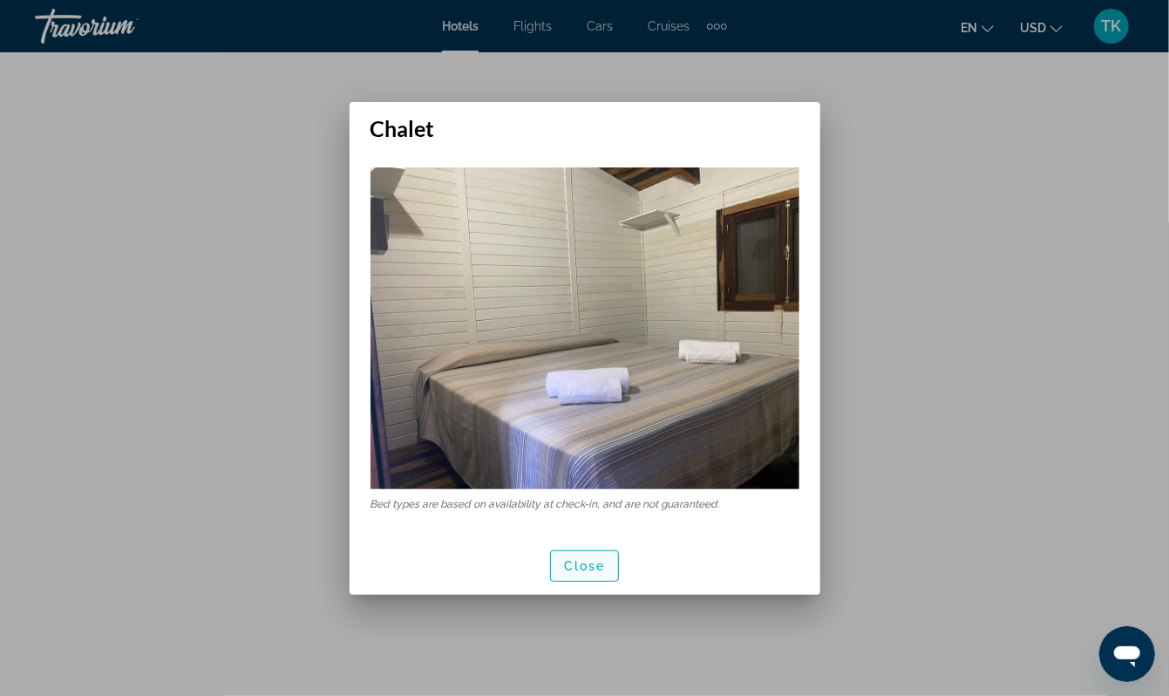
click at [589, 565] on span "button" at bounding box center [585, 566] width 68 height 42
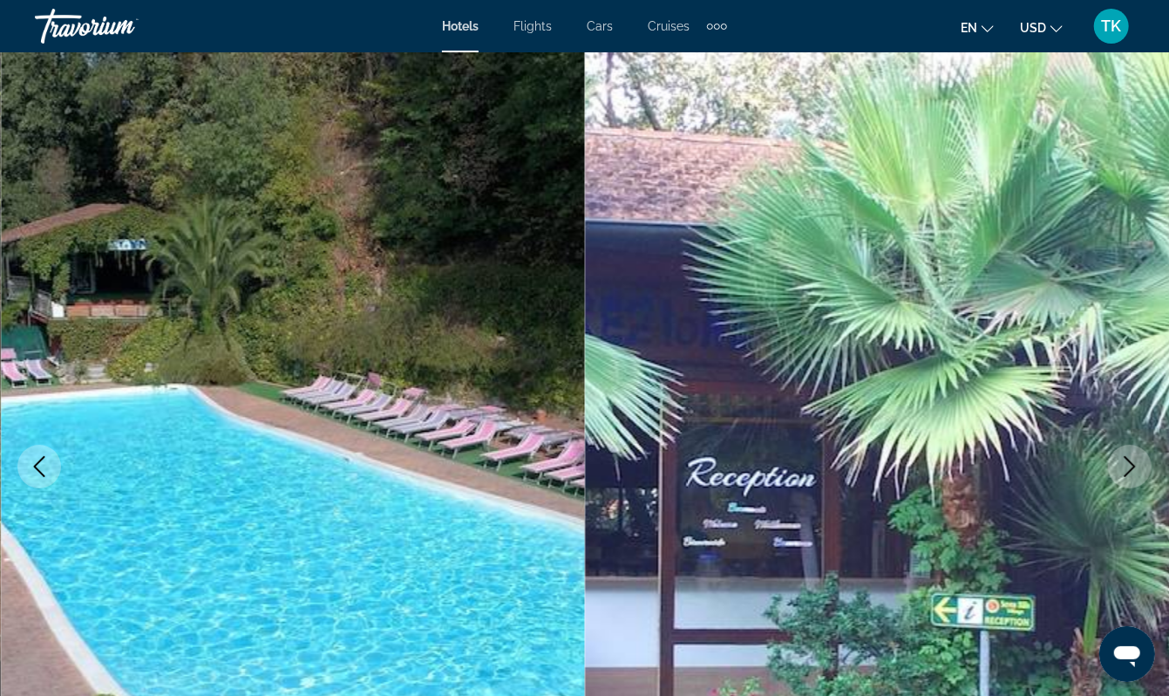
scroll to position [3401, 0]
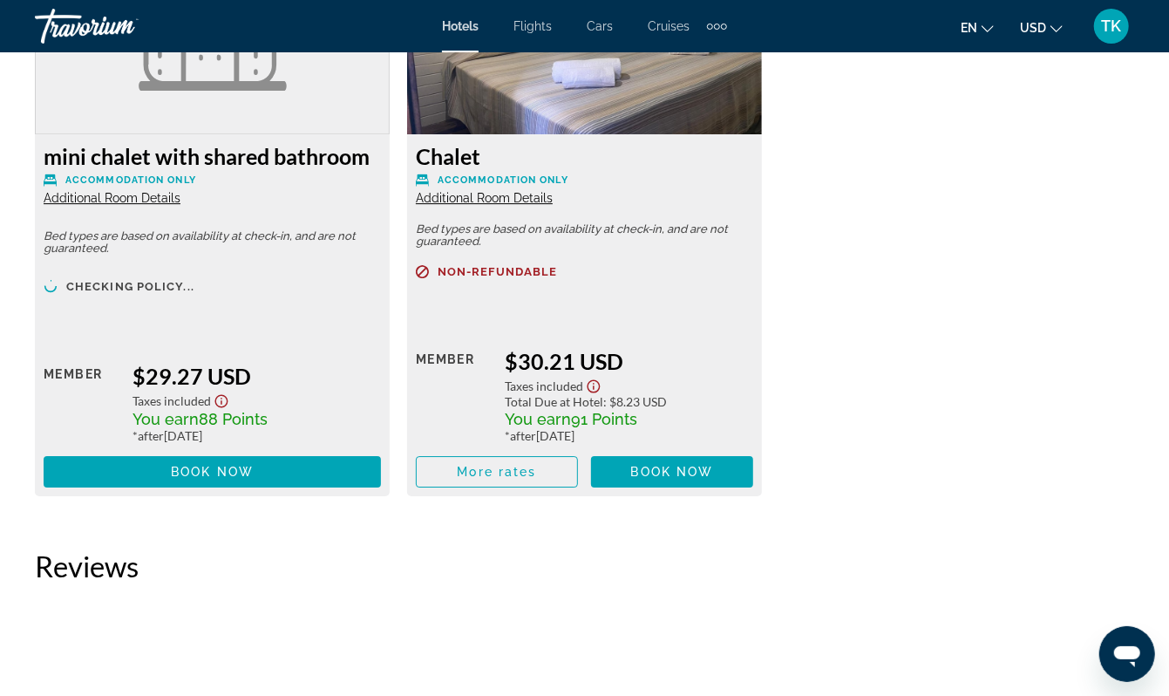
scroll to position [2983, 0]
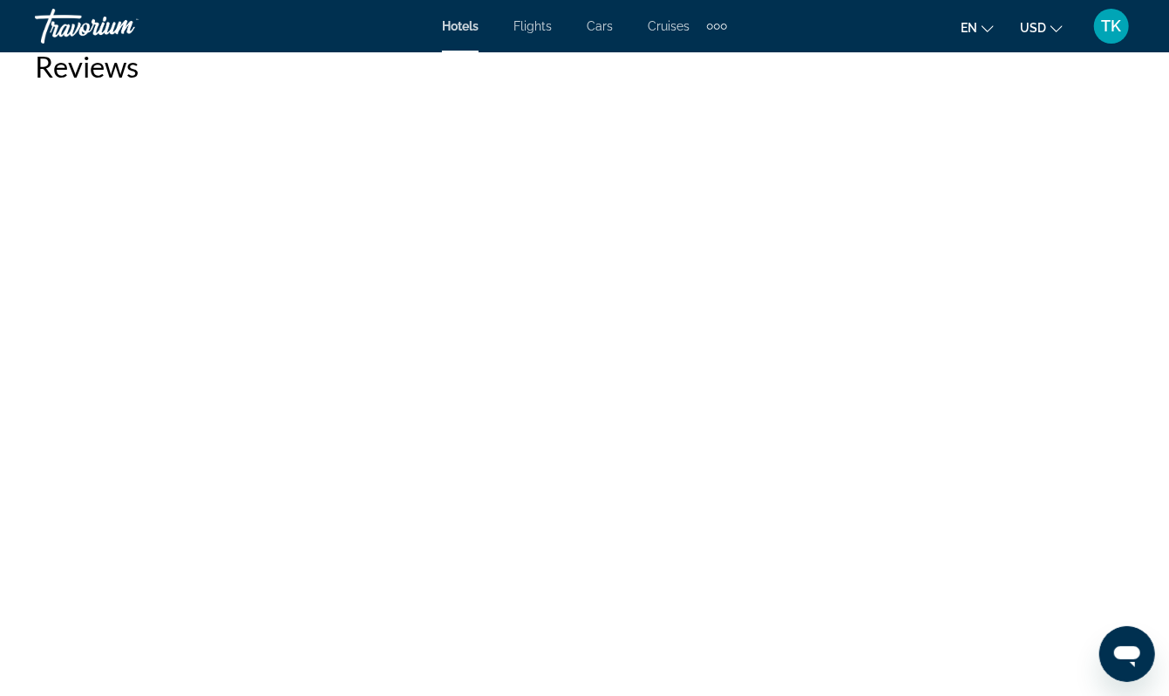
scroll to position [3674, 0]
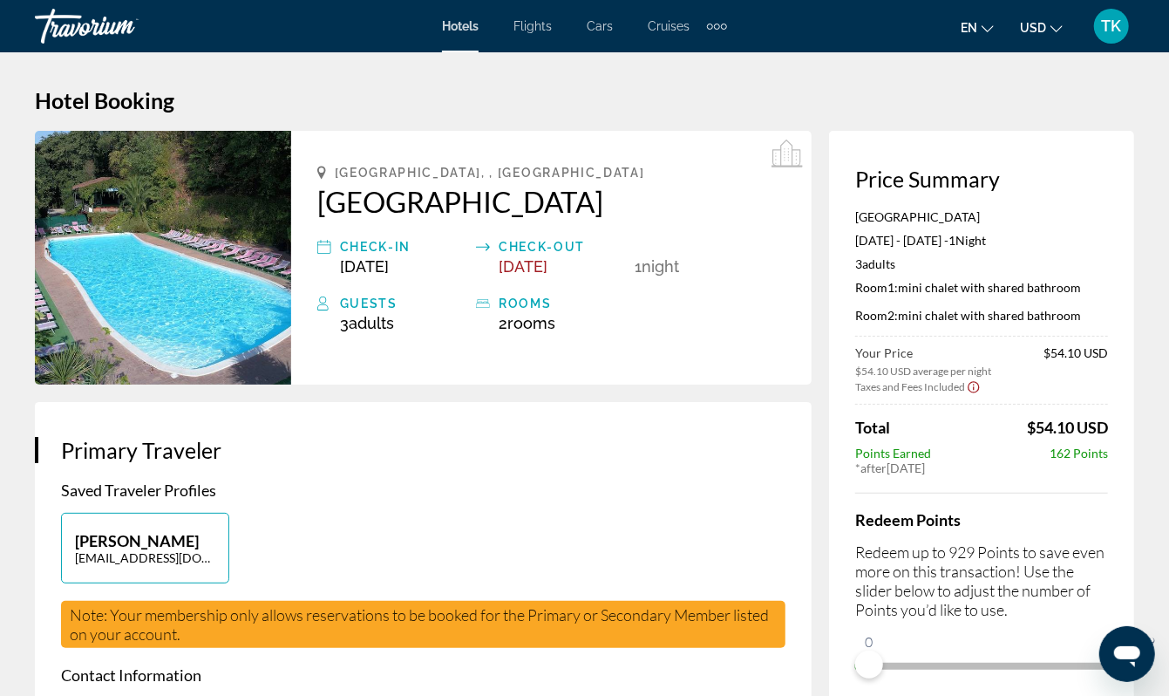
drag, startPoint x: 1015, startPoint y: 342, endPoint x: 839, endPoint y: 347, distance: 176.2
click at [855, 295] on p "Room 1: mini chalet with shared bathroom" at bounding box center [981, 287] width 253 height 15
copy p "mini chalet with shared bathroom"
